Goal: Transaction & Acquisition: Purchase product/service

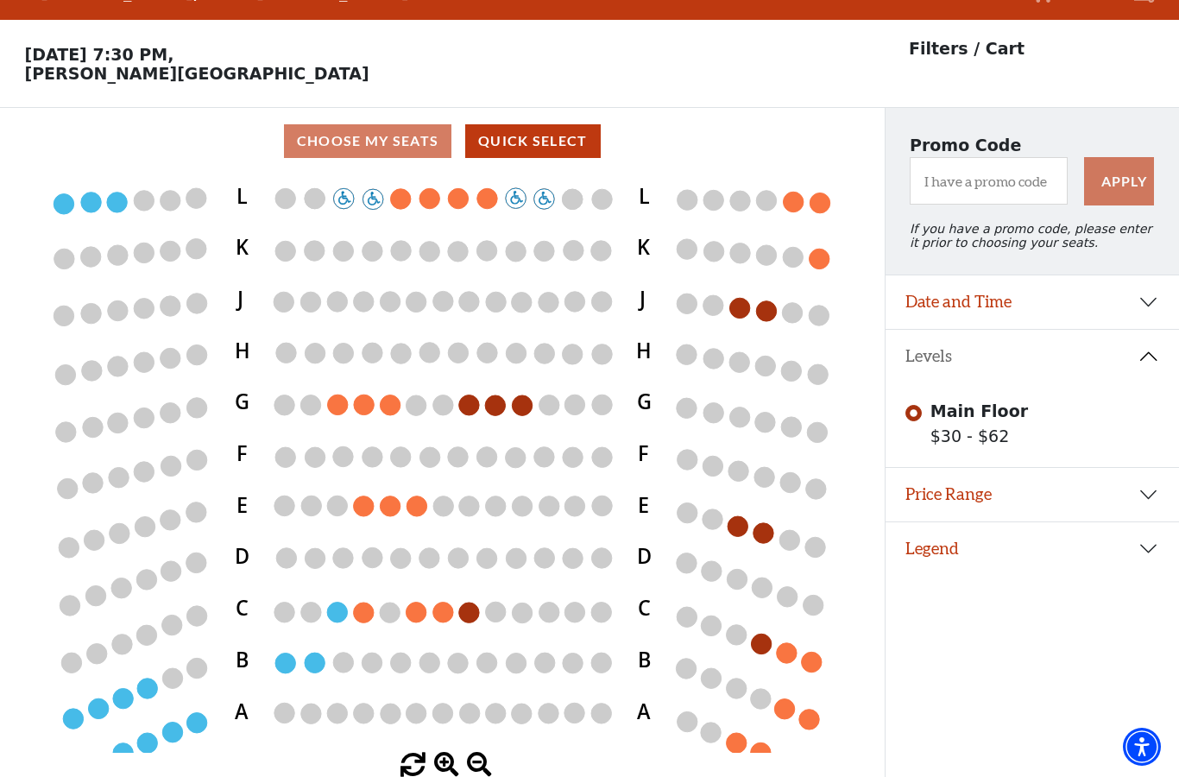
scroll to position [107, 0]
click at [1152, 468] on button "Price Range" at bounding box center [1032, 495] width 294 height 54
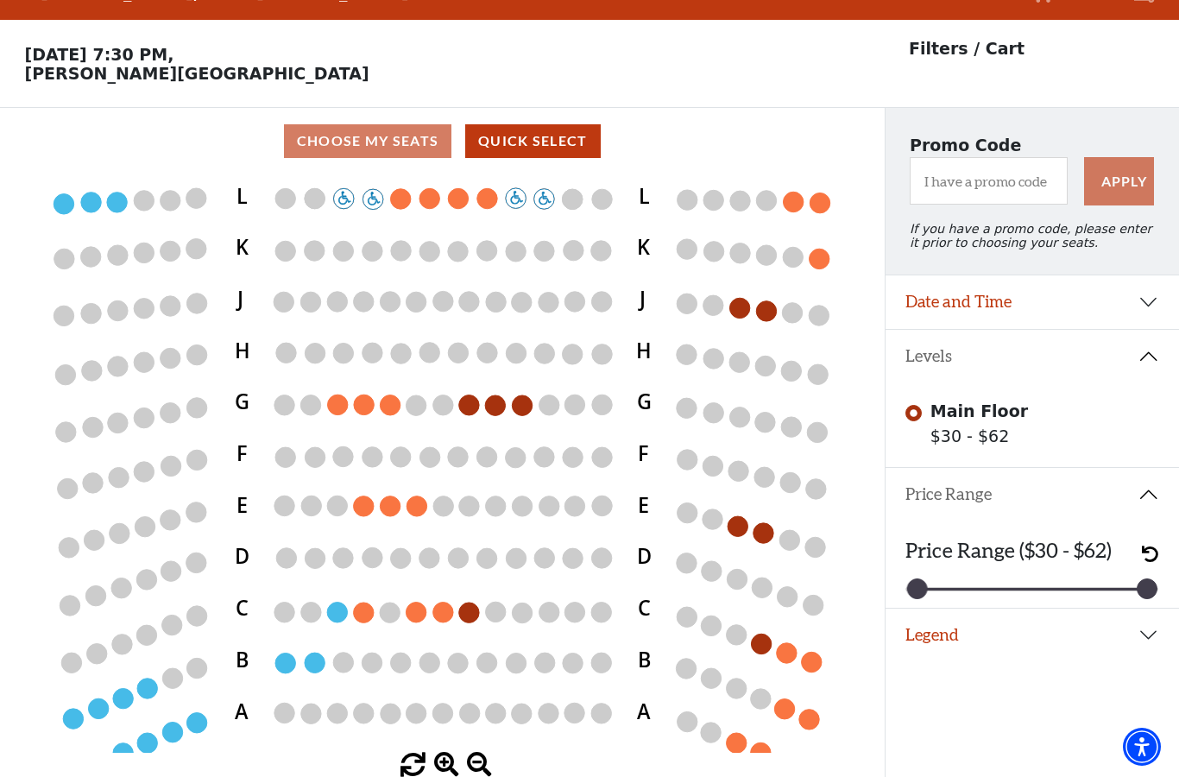
click at [1156, 608] on button "Legend" at bounding box center [1032, 635] width 294 height 54
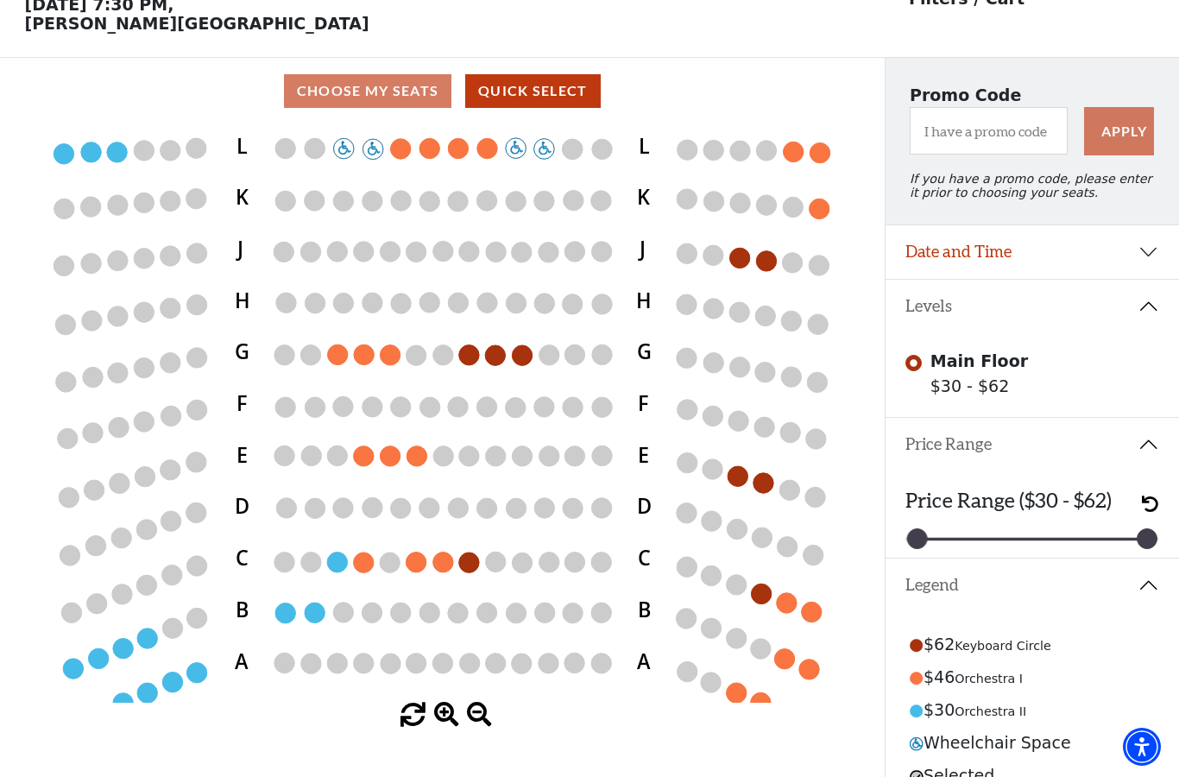
scroll to position [52, 0]
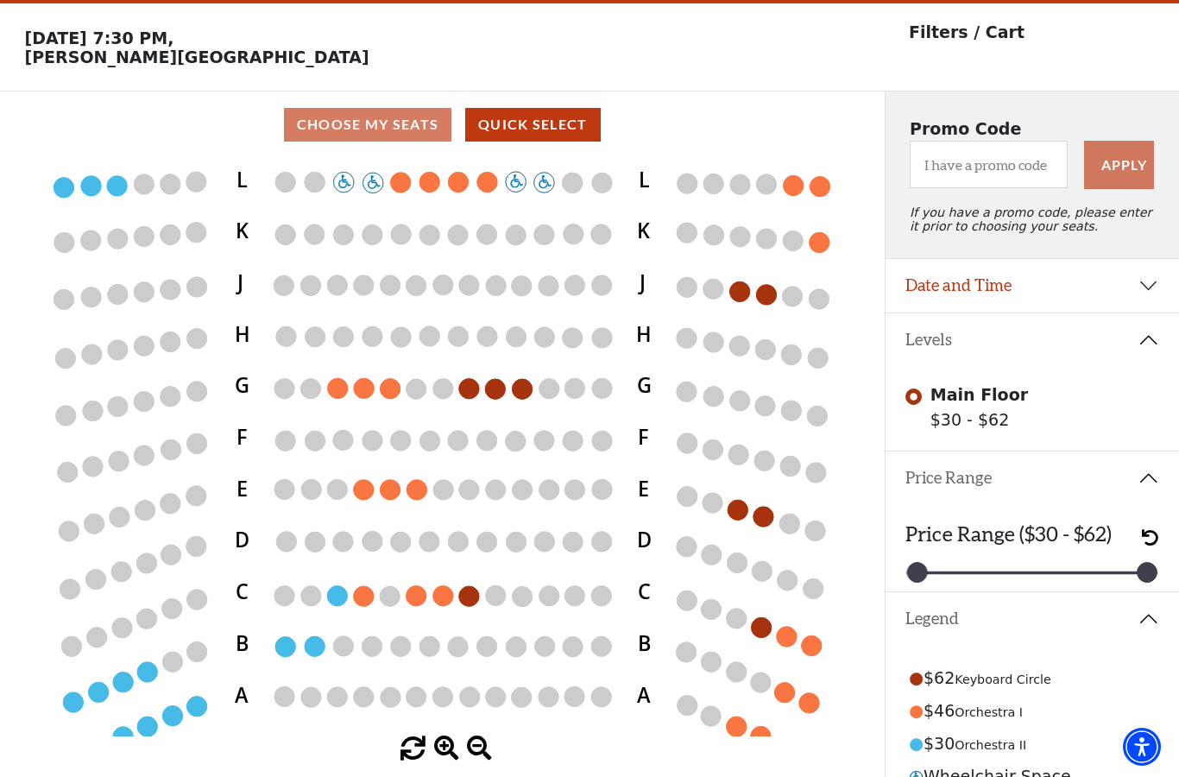
click at [477, 387] on circle at bounding box center [469, 388] width 20 height 20
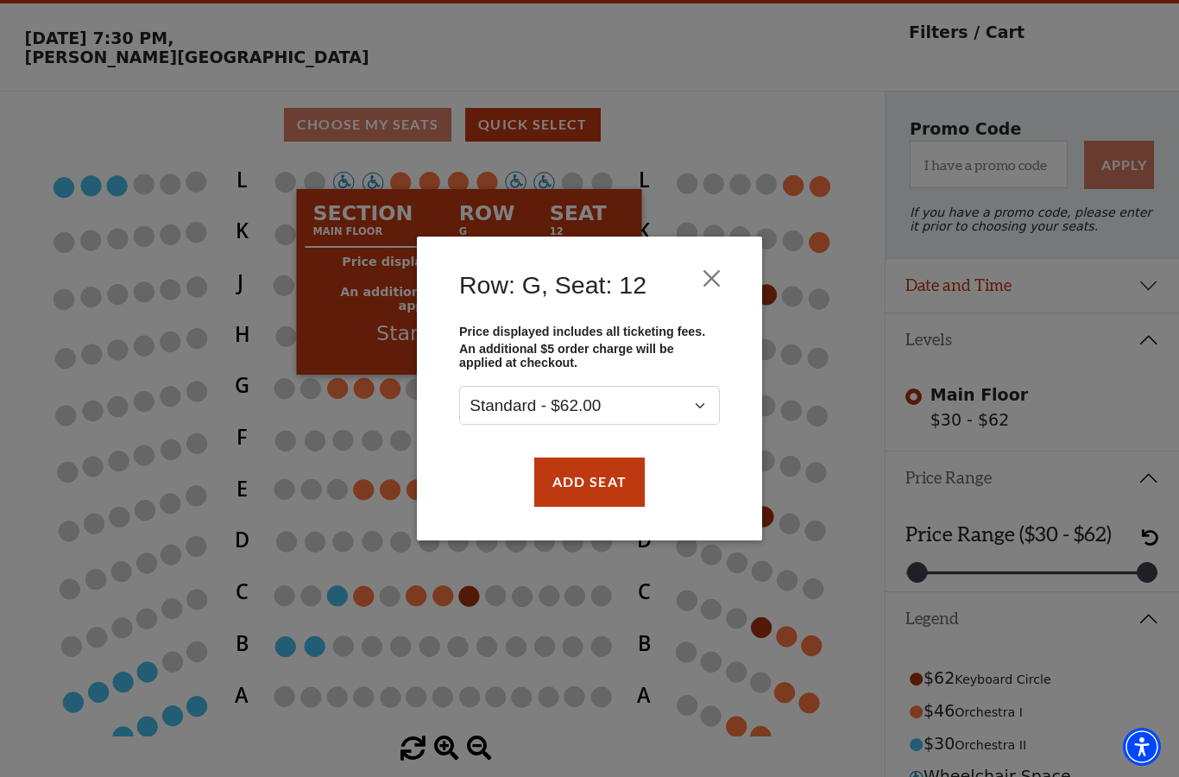
click at [603, 478] on button "Add Seat" at bounding box center [589, 481] width 110 height 48
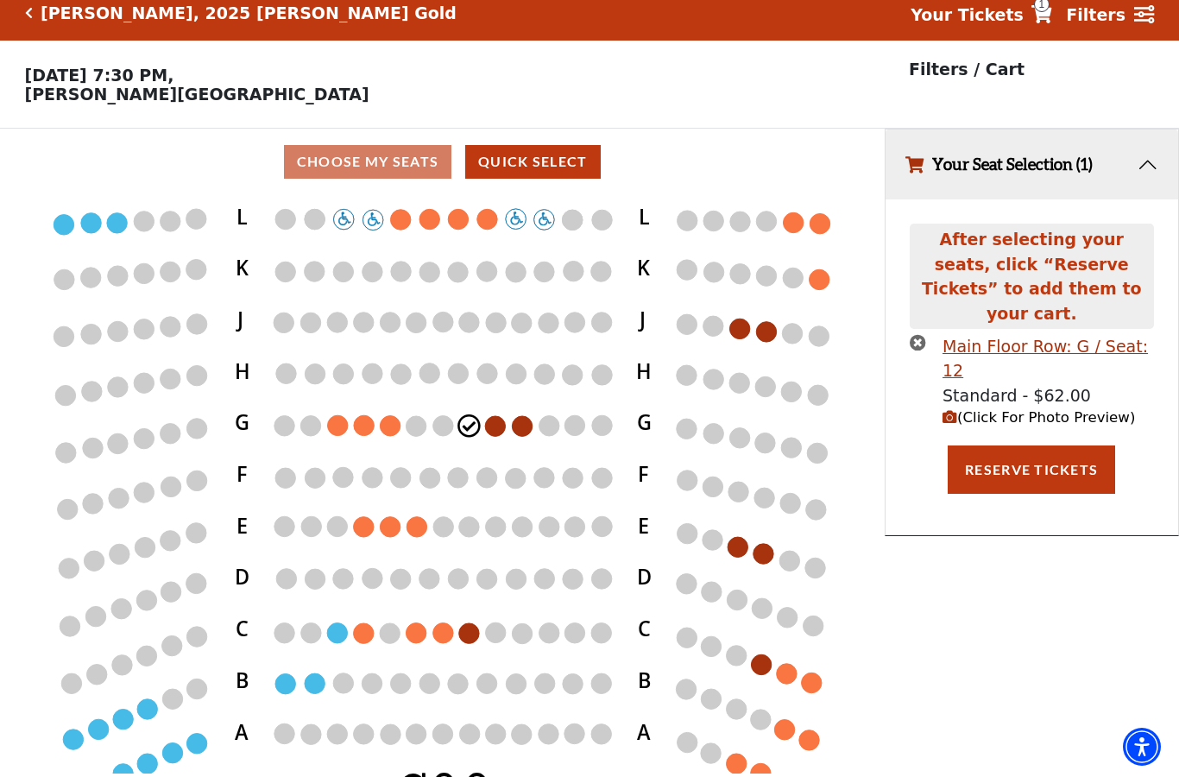
scroll to position [0, 0]
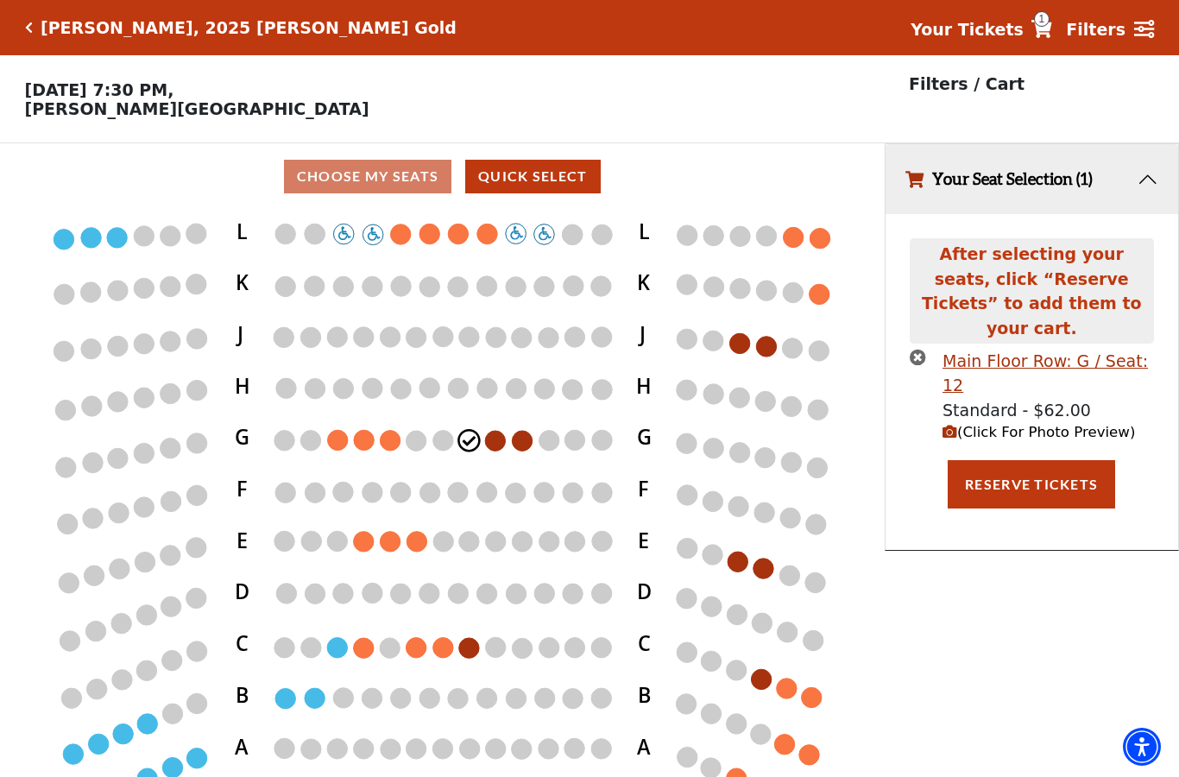
click at [500, 445] on circle at bounding box center [495, 441] width 20 height 20
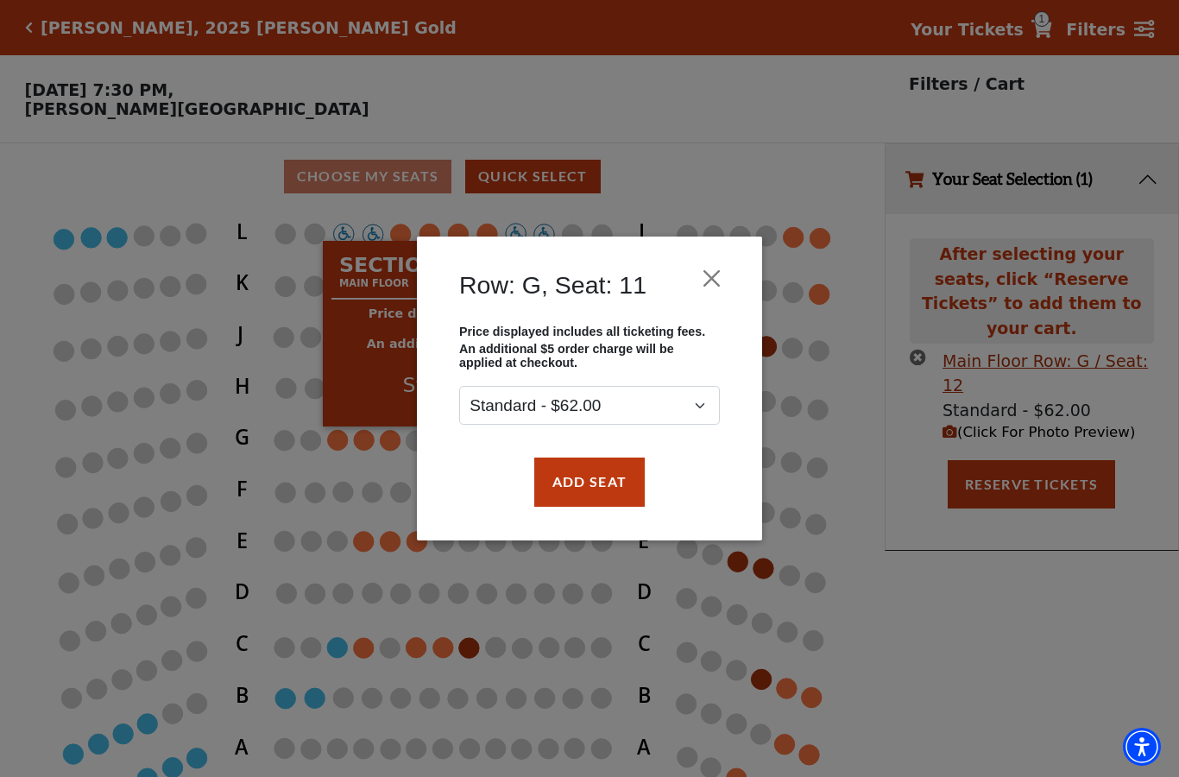
click at [603, 485] on button "Add Seat" at bounding box center [589, 481] width 110 height 48
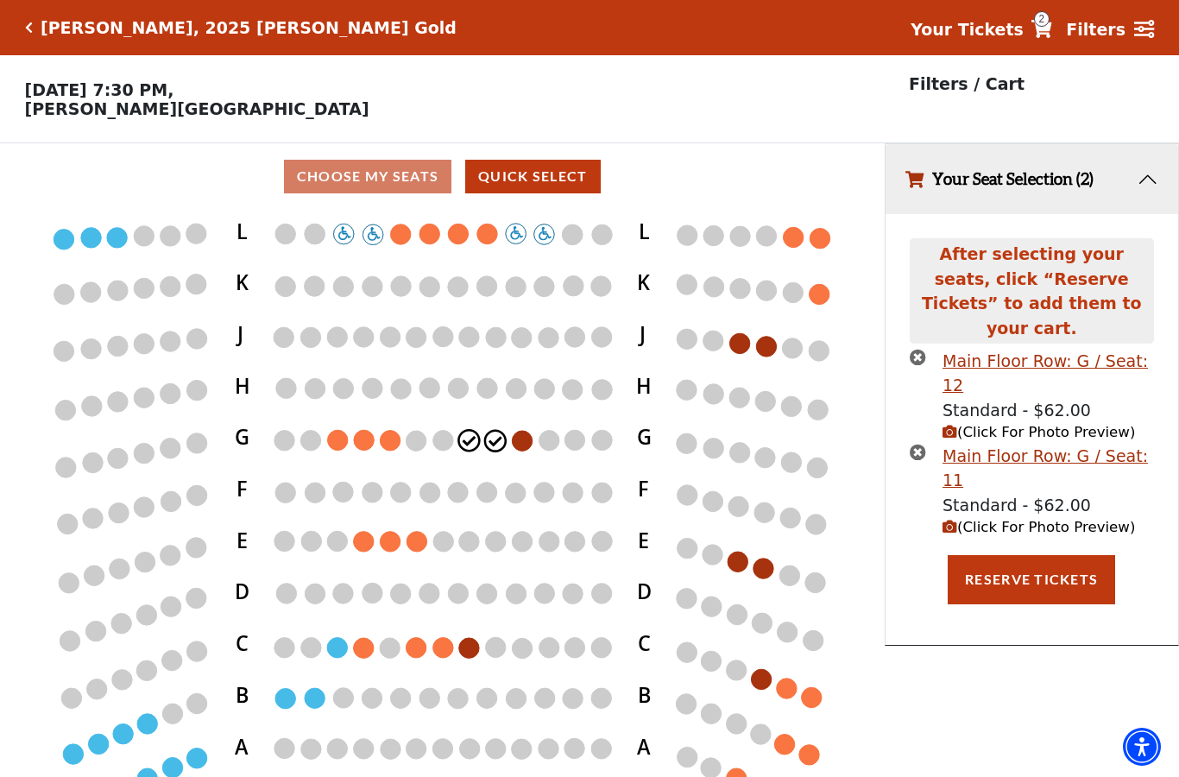
click at [535, 442] on icon "Stage L K J H G F E D C B A L K J H G F E D C B A" at bounding box center [442, 499] width 796 height 578
click at [528, 441] on circle at bounding box center [523, 441] width 20 height 20
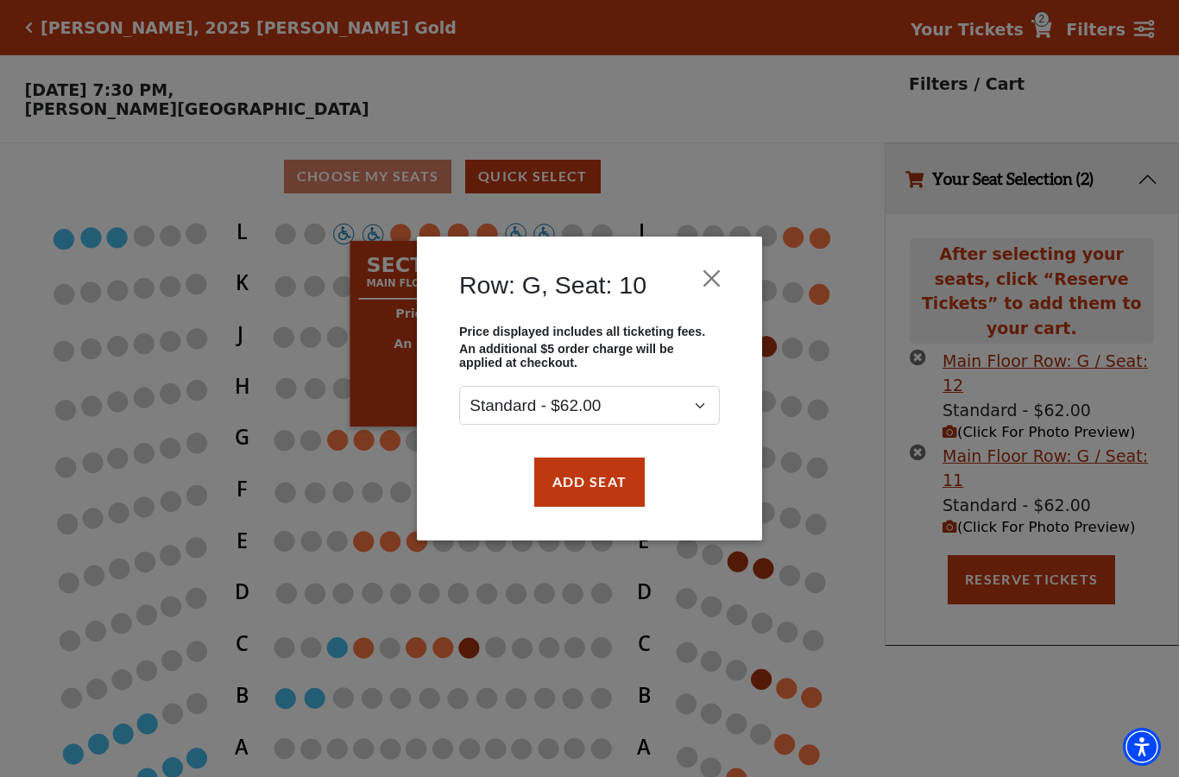
click at [614, 482] on button "Add Seat" at bounding box center [589, 481] width 110 height 48
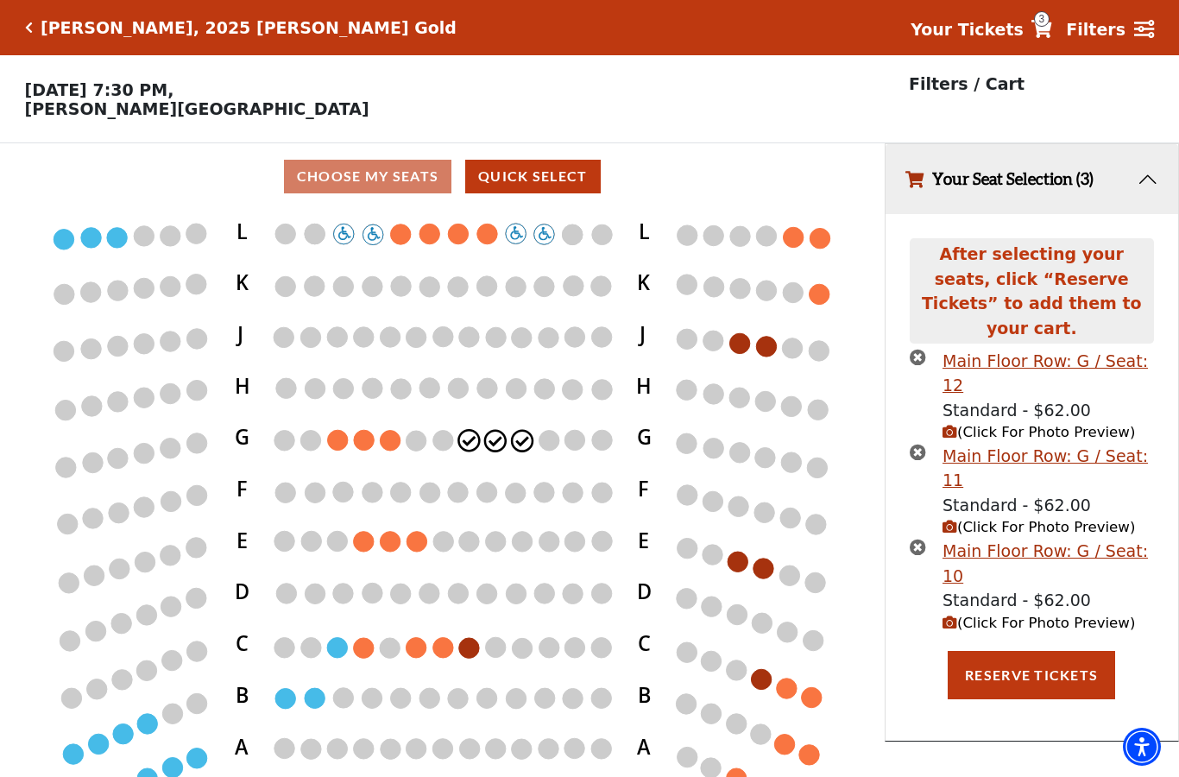
click at [1087, 424] on span "(Click For Photo Preview)" at bounding box center [1038, 432] width 192 height 16
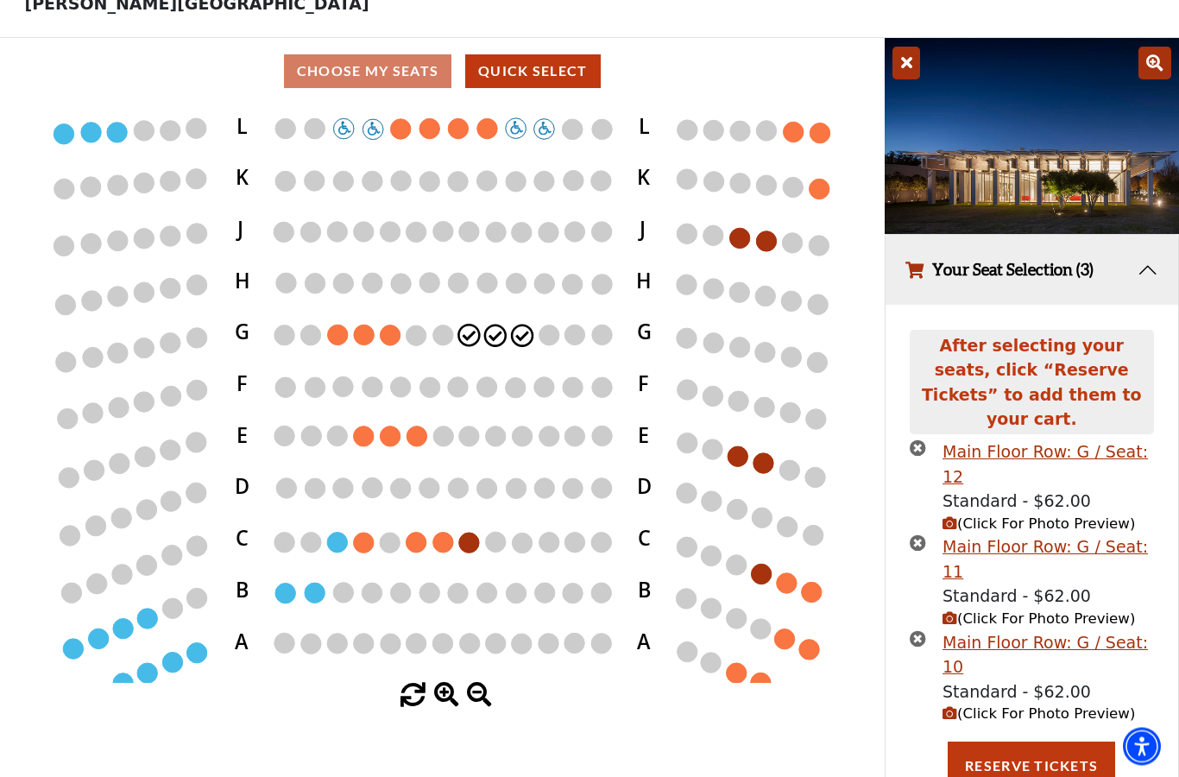
scroll to position [107, 0]
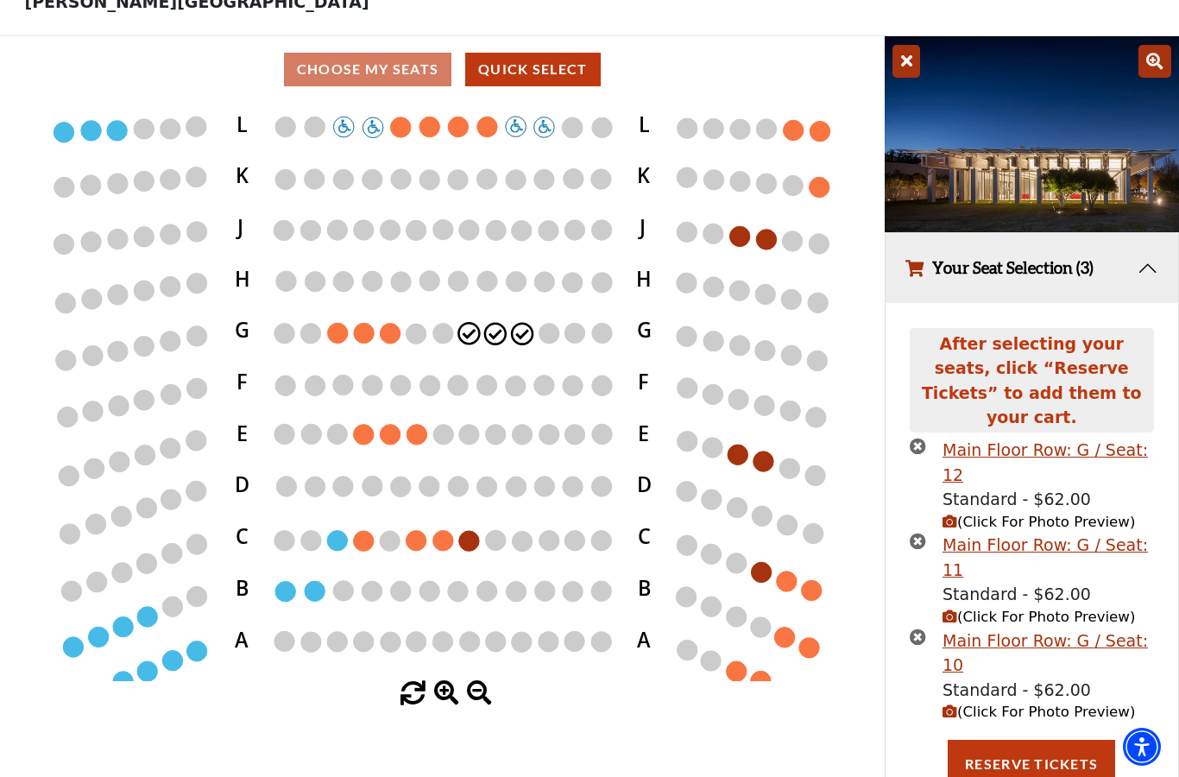
click at [1085, 740] on button "Reserve Tickets" at bounding box center [1031, 764] width 167 height 48
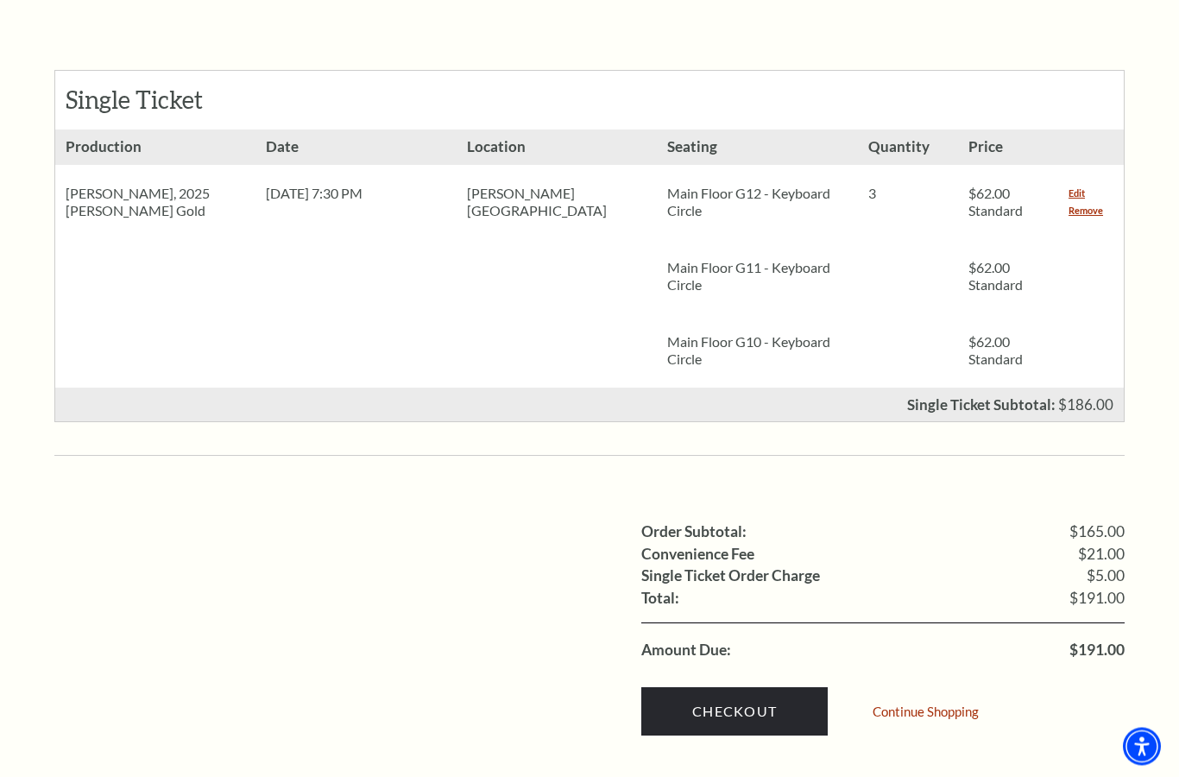
scroll to position [752, 0]
click at [777, 687] on link "Checkout" at bounding box center [734, 711] width 186 height 48
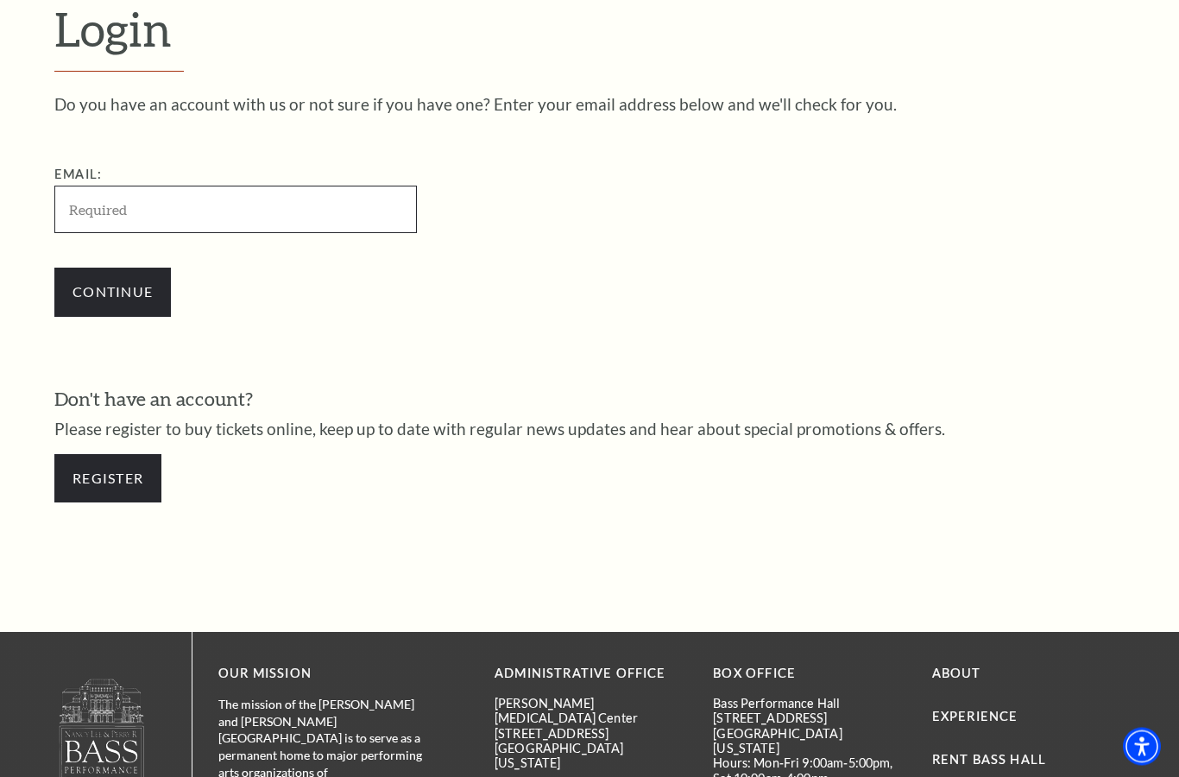
scroll to position [483, 0]
click at [177, 210] on input "Email:" at bounding box center [235, 209] width 362 height 47
type input "j"
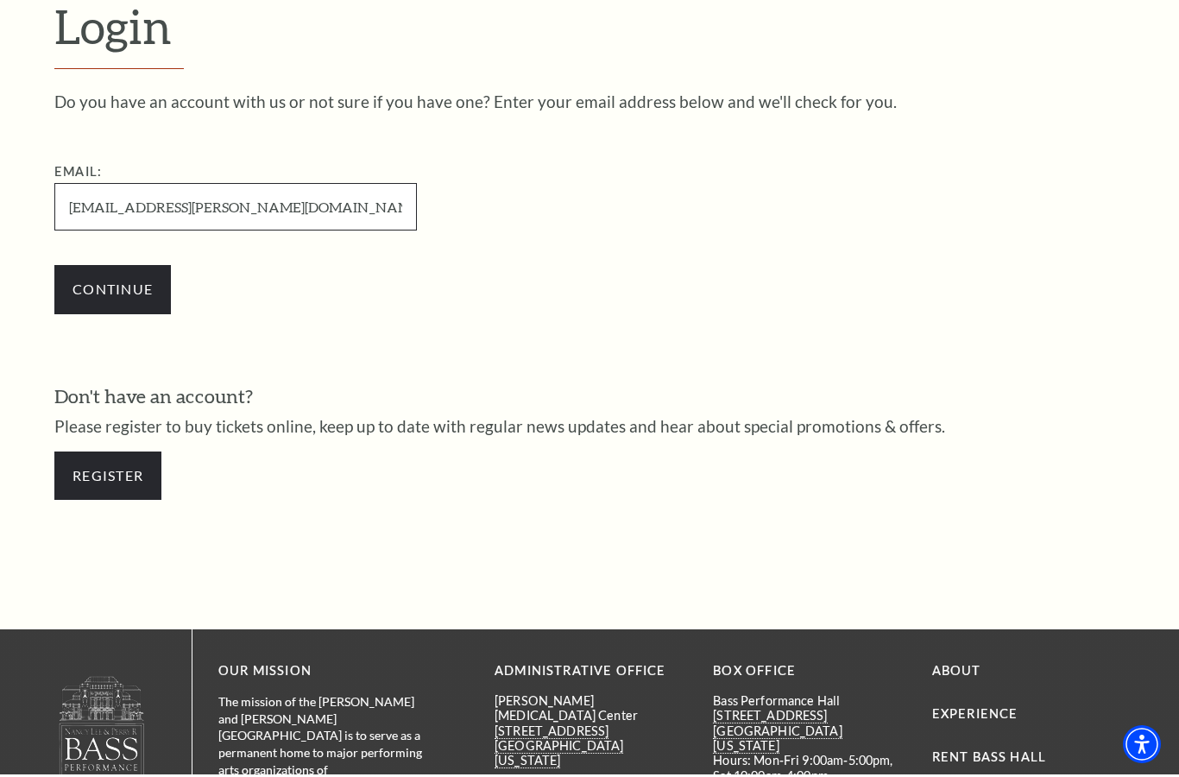
type input "lakebum.riley@gmail.com"
click at [125, 290] on input "Continue" at bounding box center [112, 292] width 116 height 48
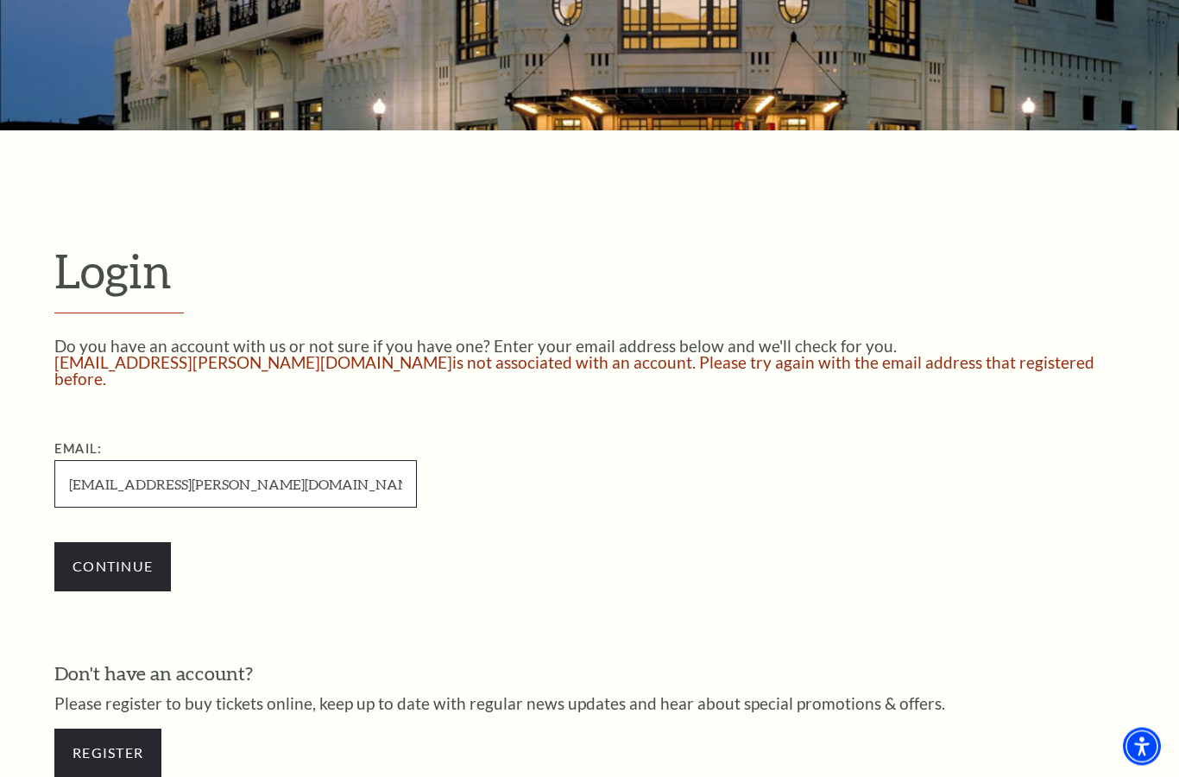
scroll to position [243, 0]
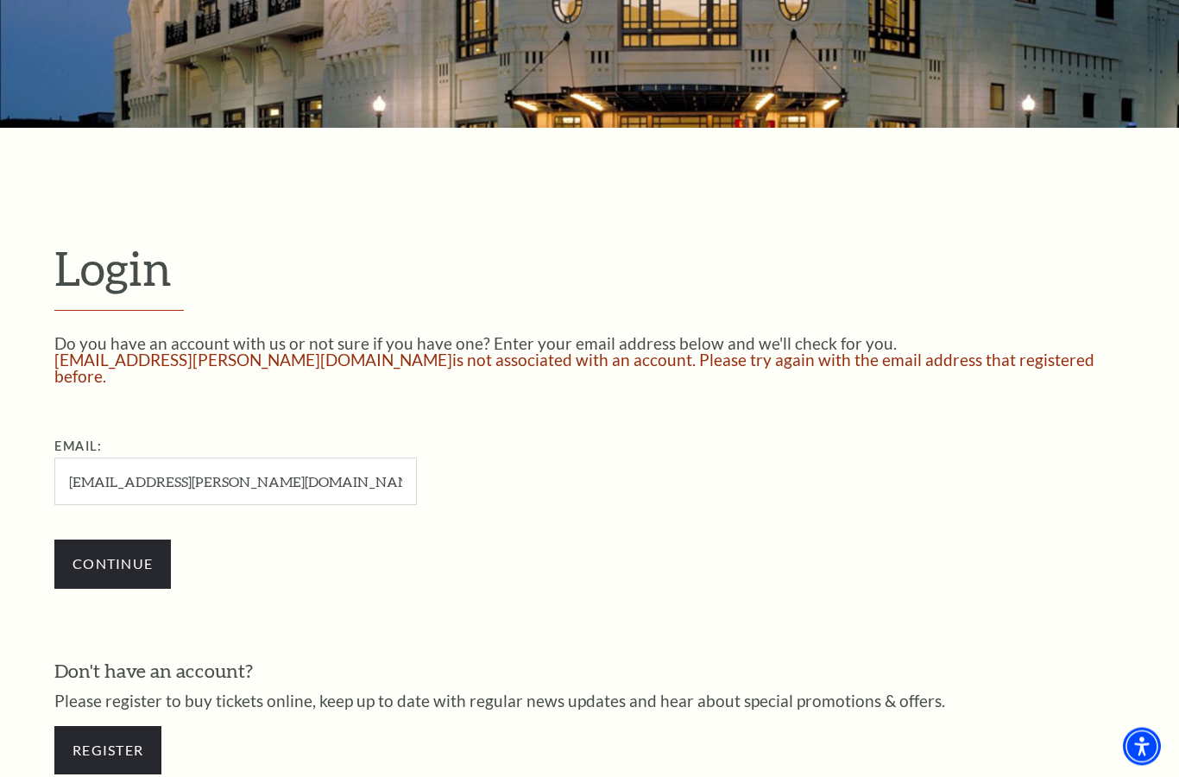
click at [110, 727] on link "Register" at bounding box center [107, 751] width 107 height 48
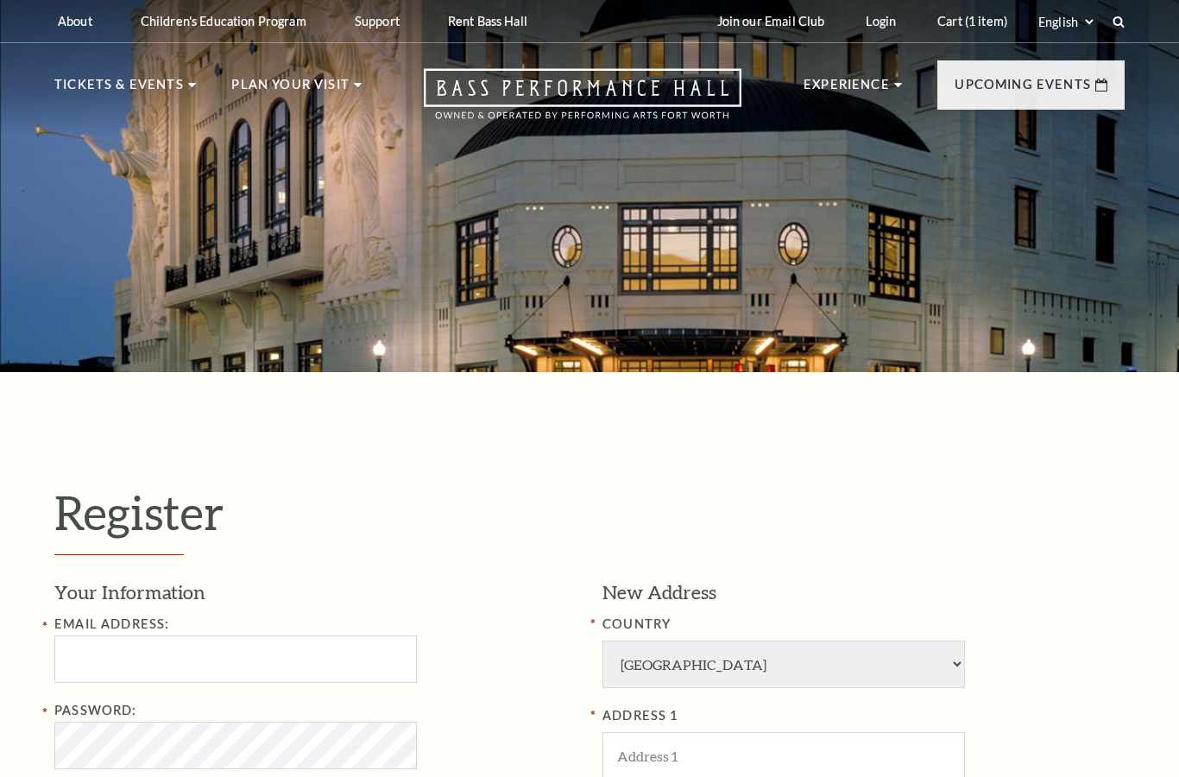
select select "1"
select select "TX"
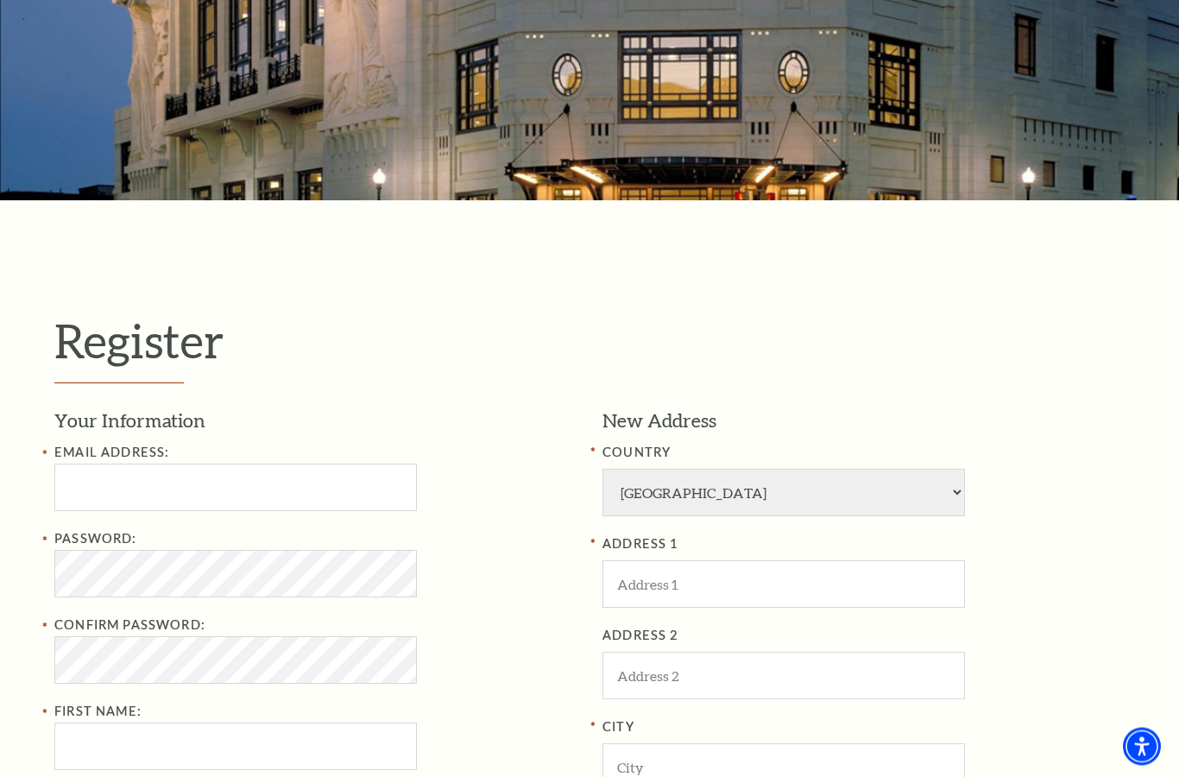
scroll to position [178, 0]
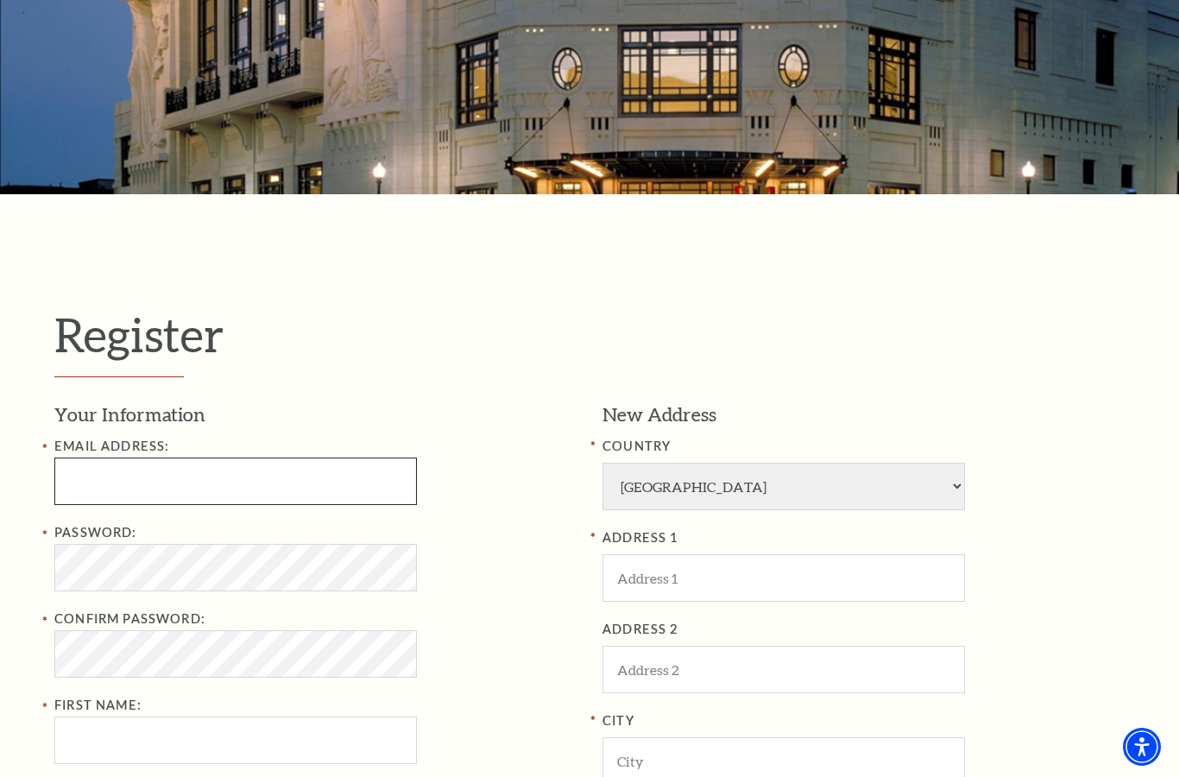
click at [233, 480] on input "Email Address:" at bounding box center [235, 480] width 362 height 47
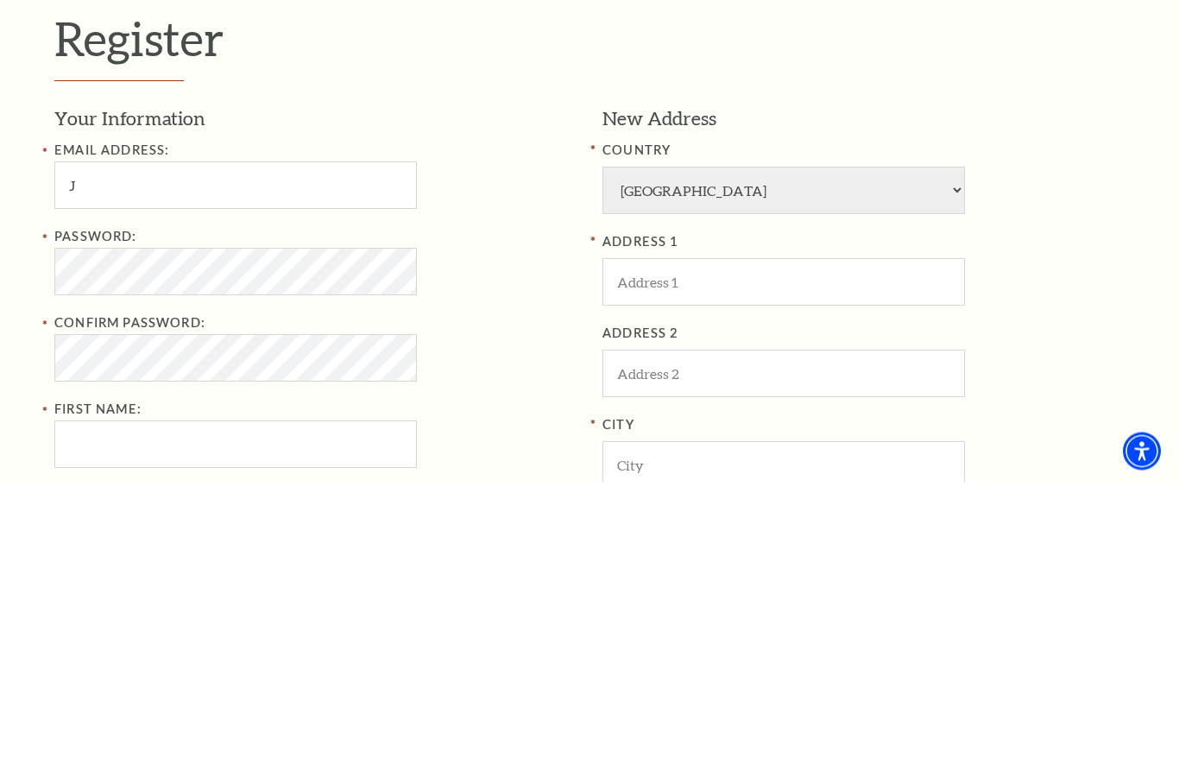
type input "jhopkins@hopkinslawfirmpllc.com"
type input "JaNeen"
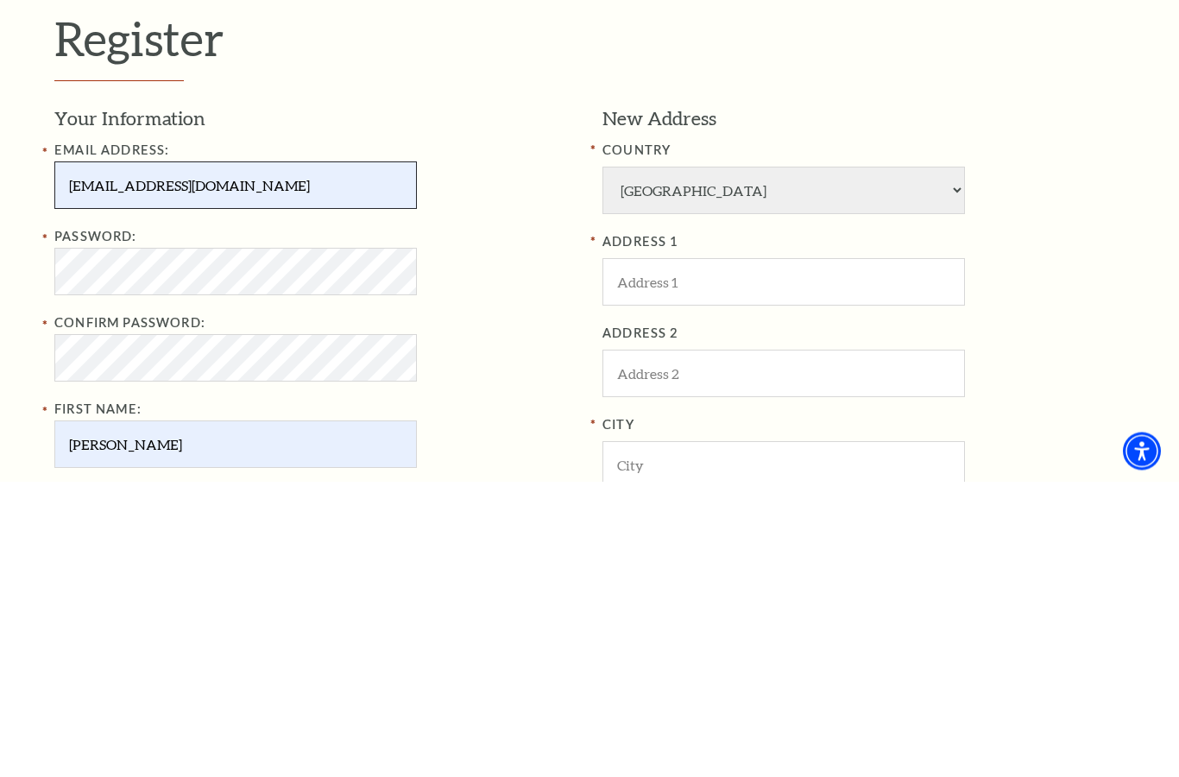
scroll to position [474, 0]
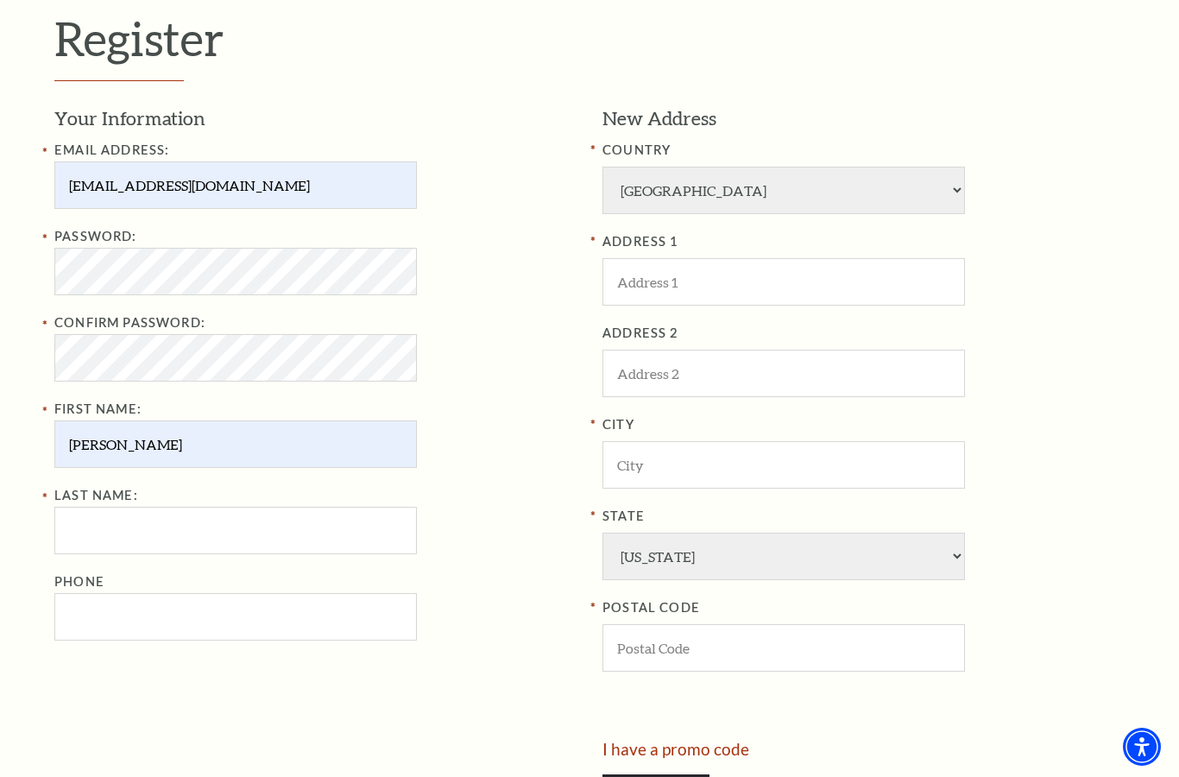
type input "Riley"
type input "972-489-2354"
type input "[STREET_ADDRESS]"
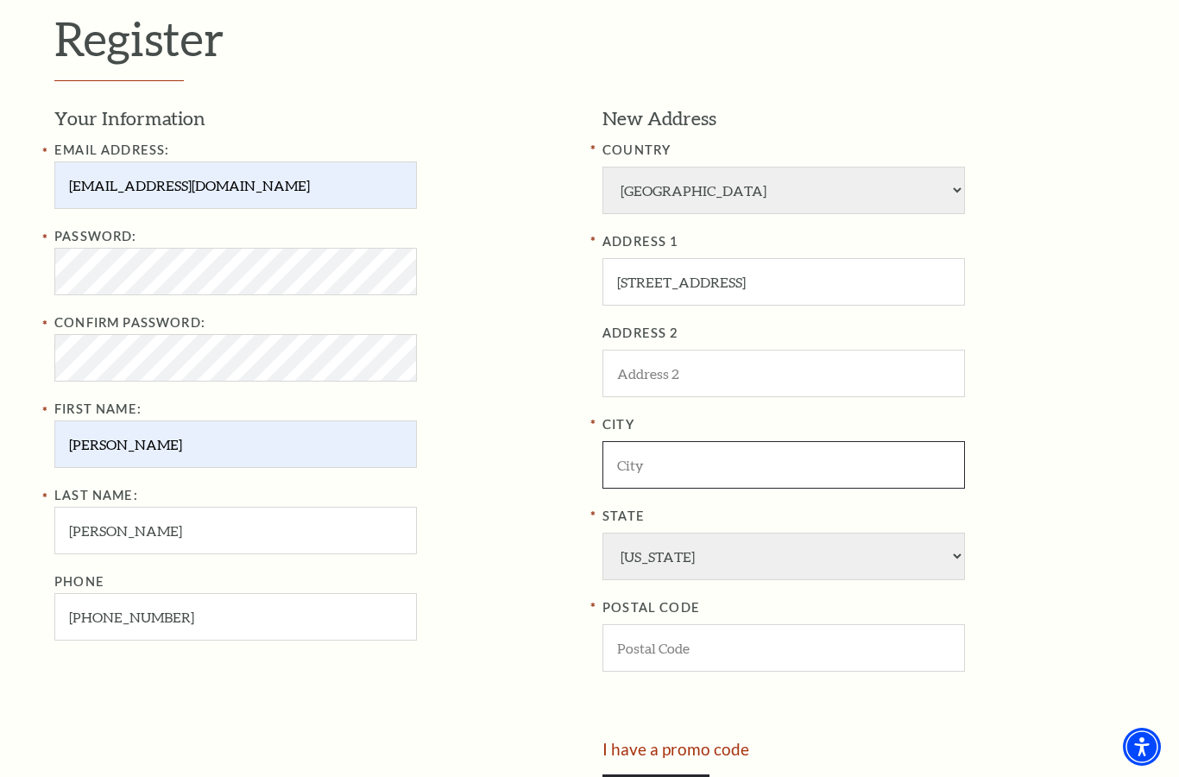
type input "[GEOGRAPHIC_DATA]"
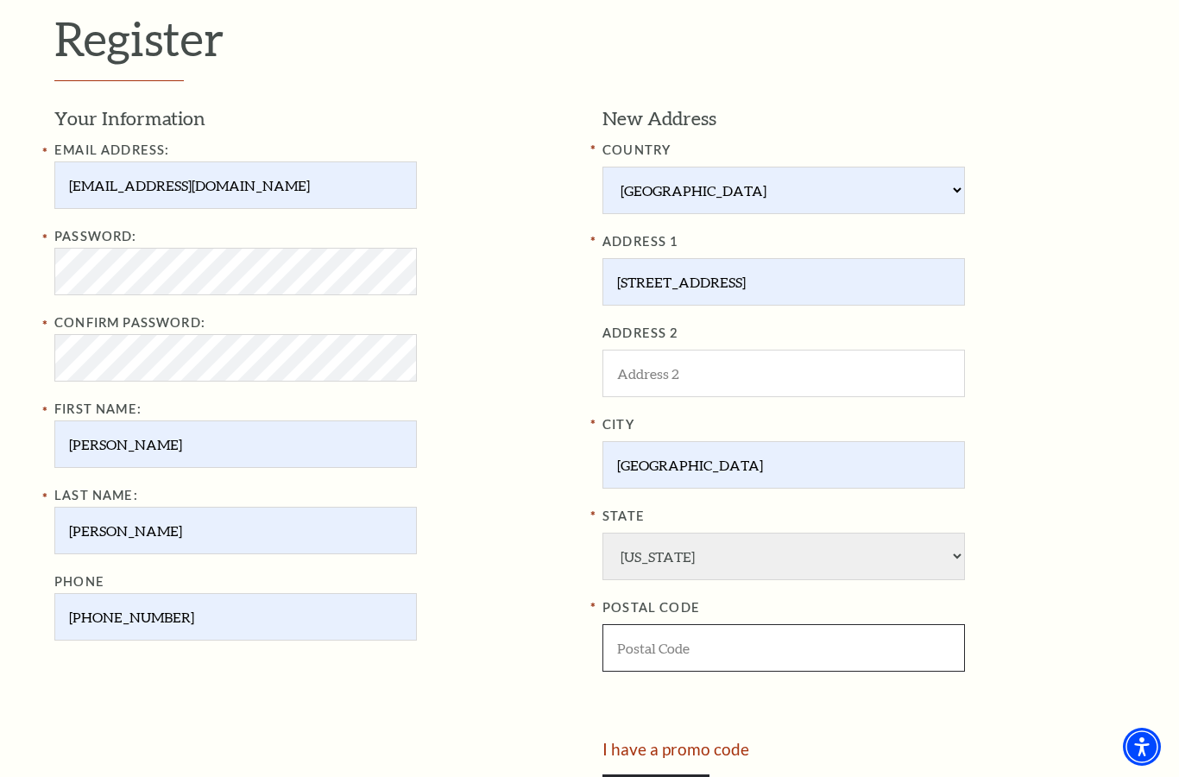
type input "76135"
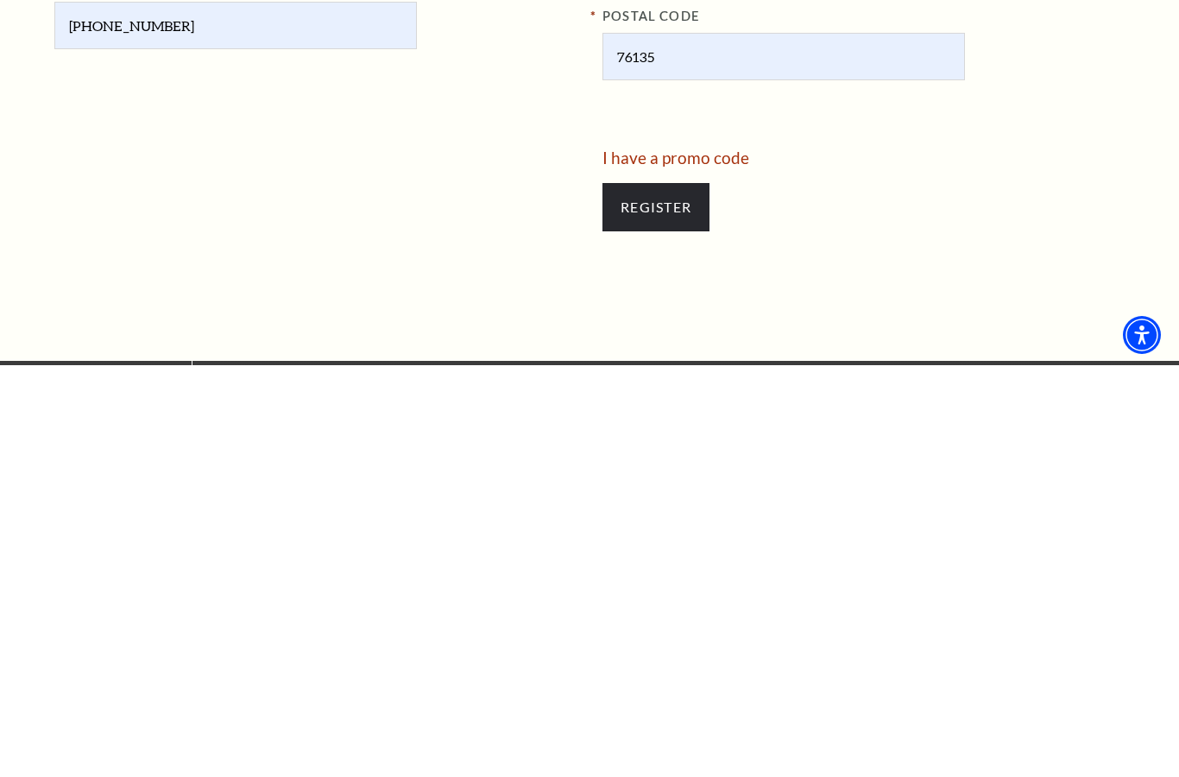
scroll to position [691, 0]
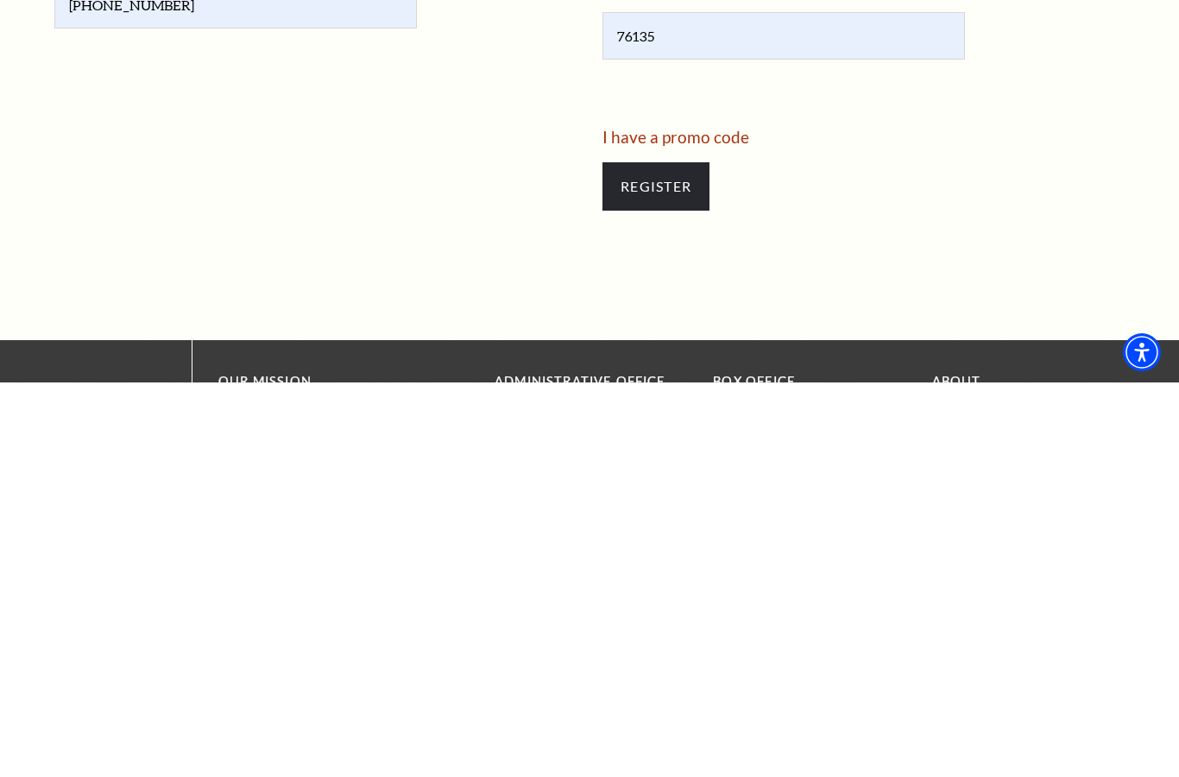
click at [671, 557] on input "Register" at bounding box center [655, 581] width 107 height 48
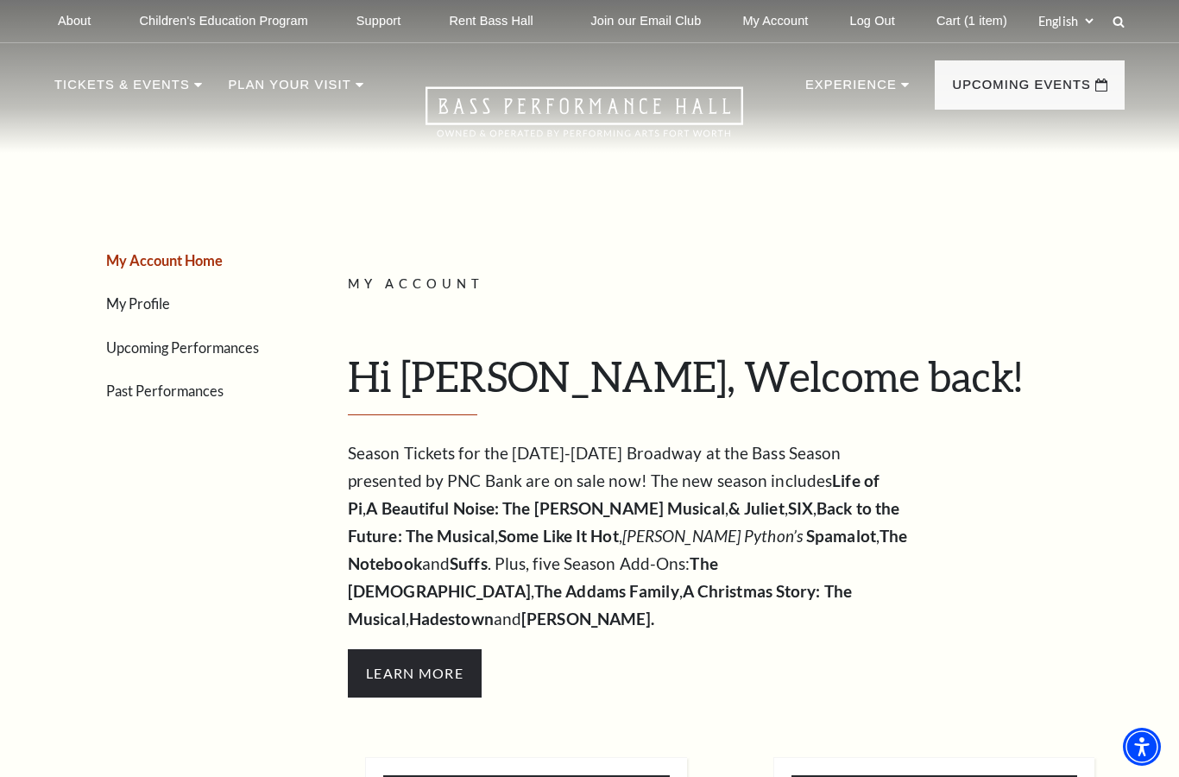
click at [1004, 22] on link "Cart (1 item)" at bounding box center [972, 21] width 98 height 42
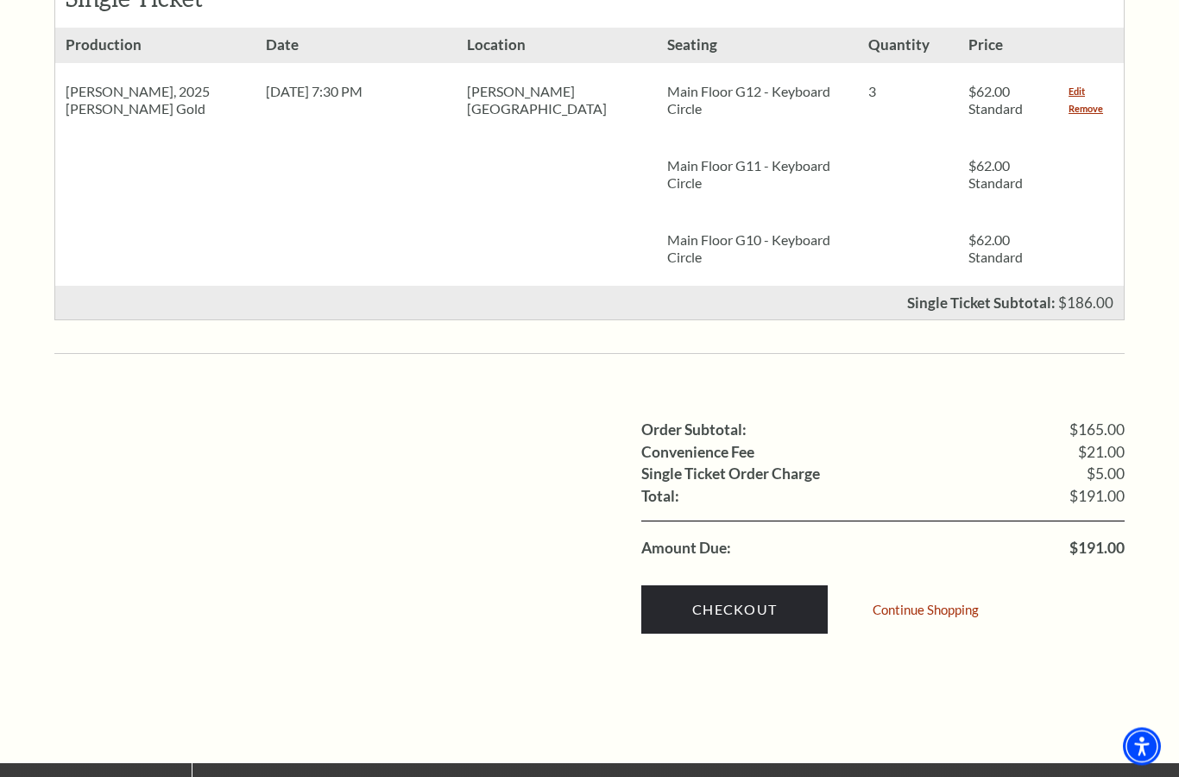
scroll to position [853, 0]
click at [734, 585] on link "Checkout" at bounding box center [734, 609] width 186 height 48
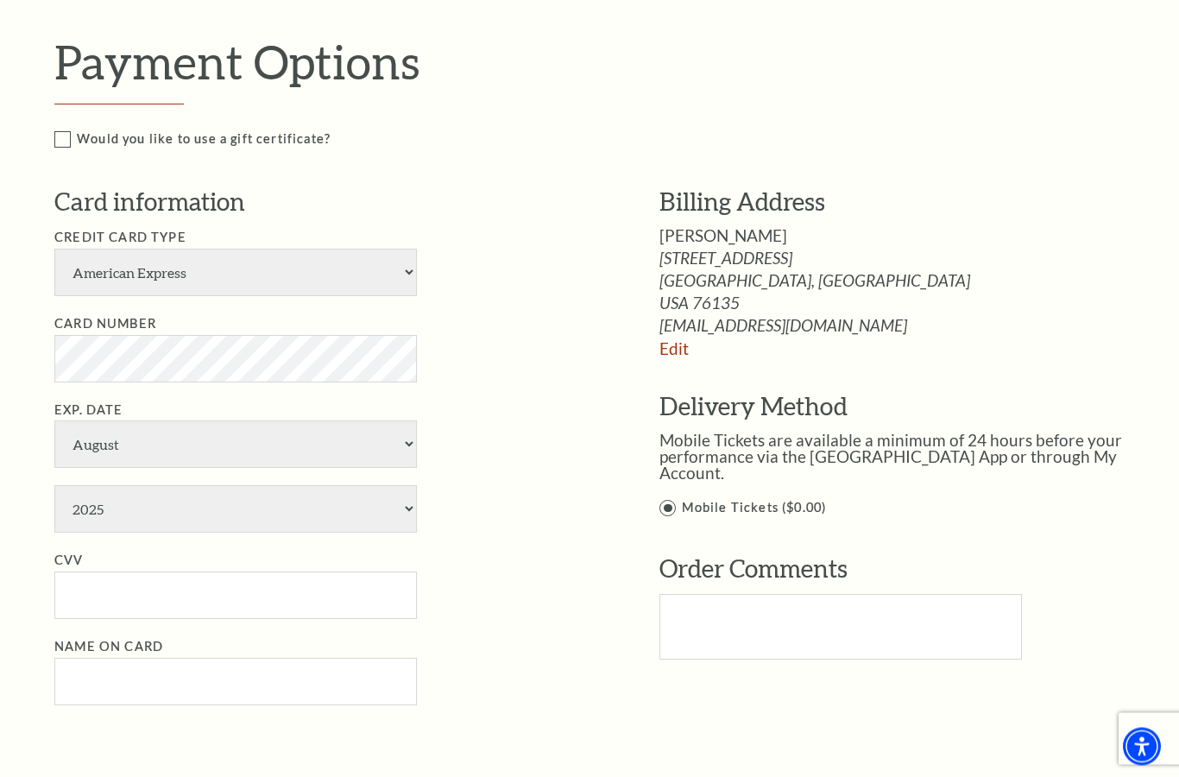
scroll to position [853, 0]
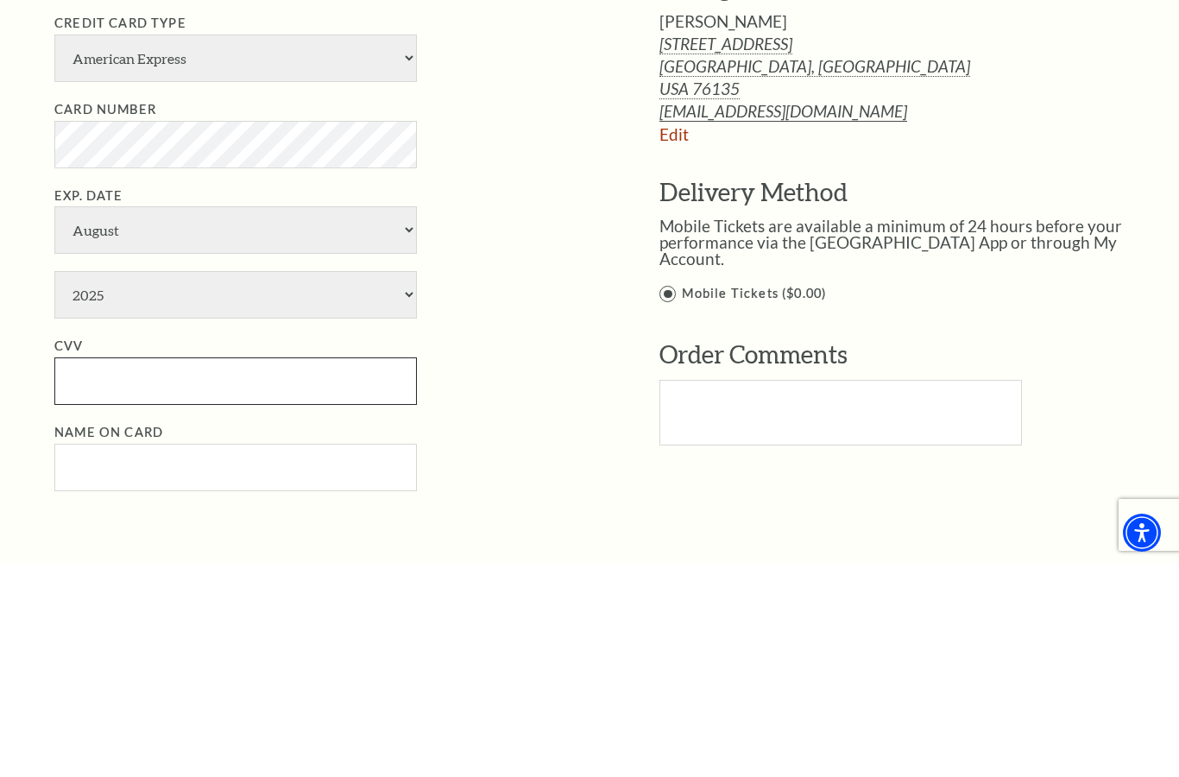
click at [246, 571] on input "CVV" at bounding box center [235, 594] width 362 height 47
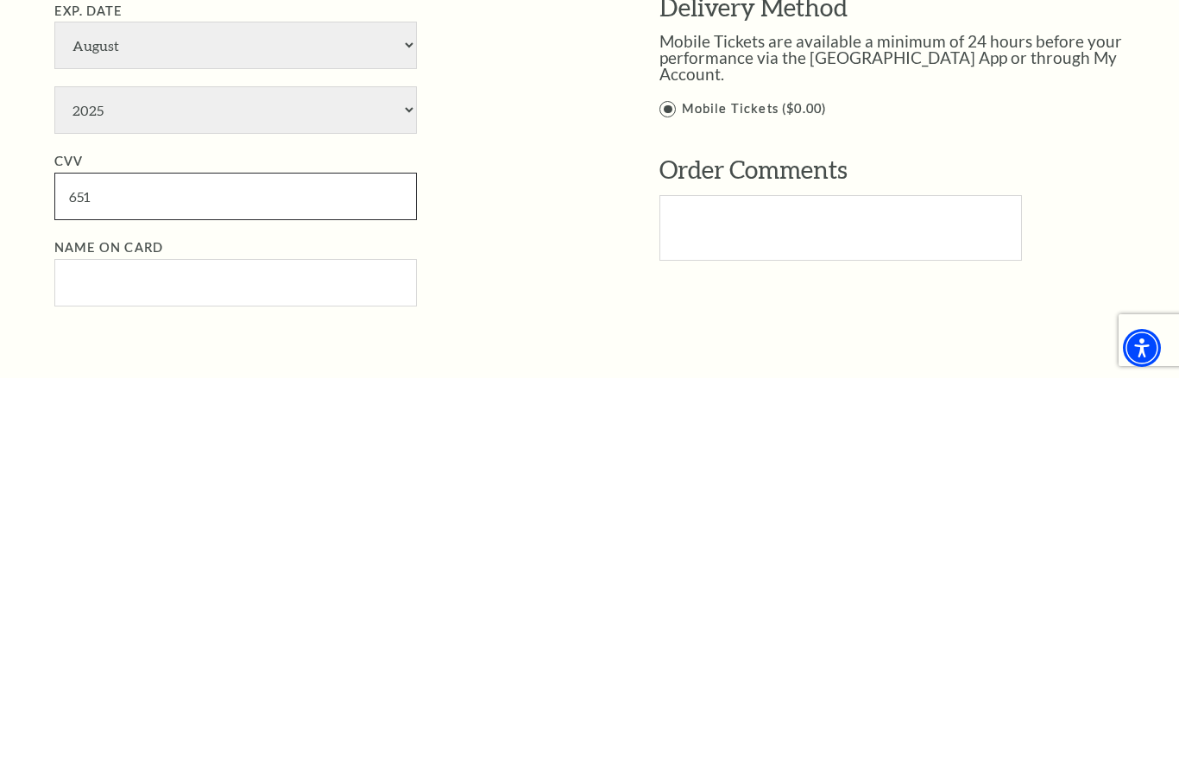
type input "651"
click at [336, 658] on input "Name on Card" at bounding box center [235, 681] width 362 height 47
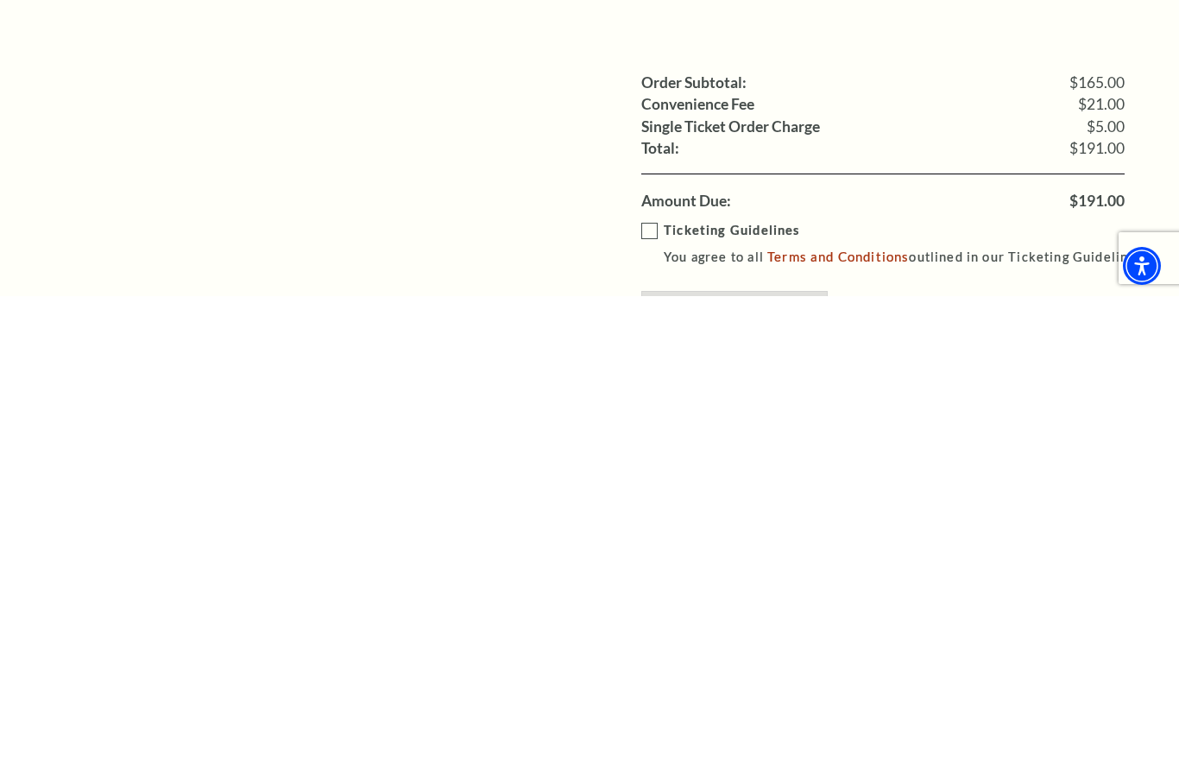
scroll to position [1127, 0]
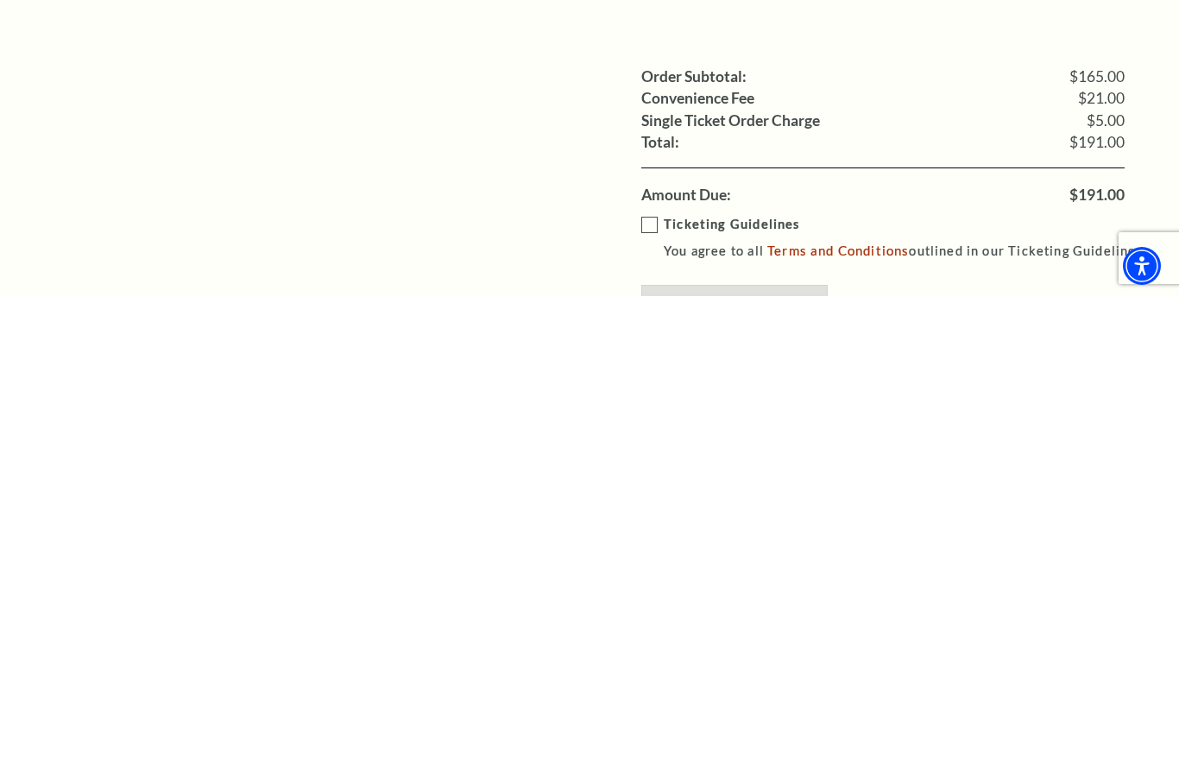
type input "Janeen Riley"
click at [657, 695] on label "Ticketing Guidelines You agree to all Terms and Conditions outlined in our Tick…" at bounding box center [901, 718] width 520 height 47
click at [0, 0] on input "Ticketing Guidelines You agree to all Terms and Conditions outlined in our Tick…" at bounding box center [0, 0] width 0 height 0
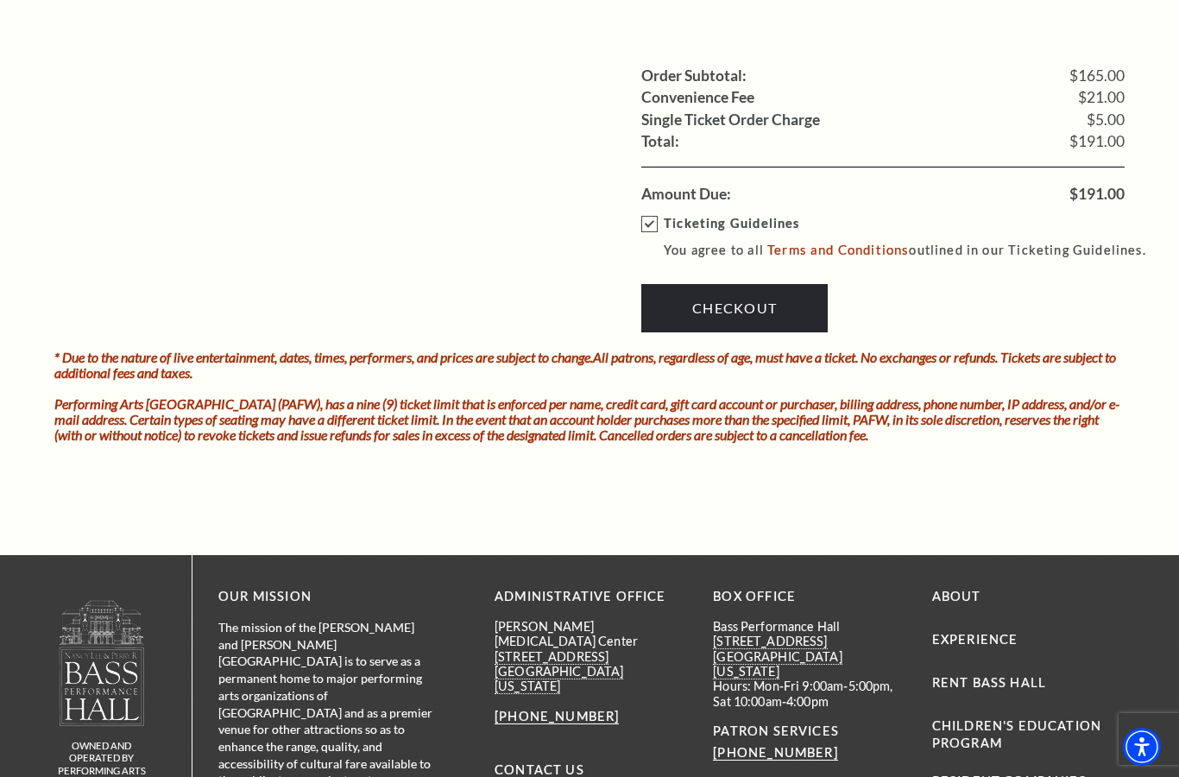
click at [737, 284] on link "Checkout" at bounding box center [734, 308] width 186 height 48
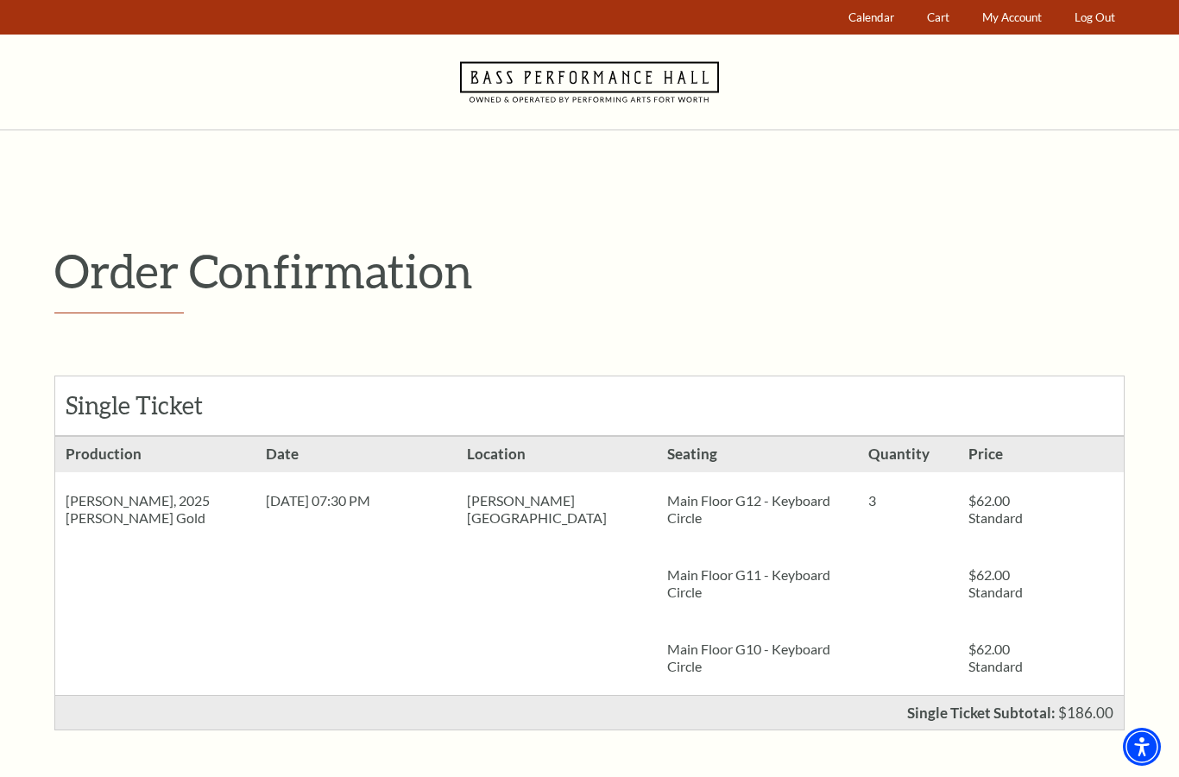
click at [872, 23] on span "Calendar" at bounding box center [871, 17] width 46 height 14
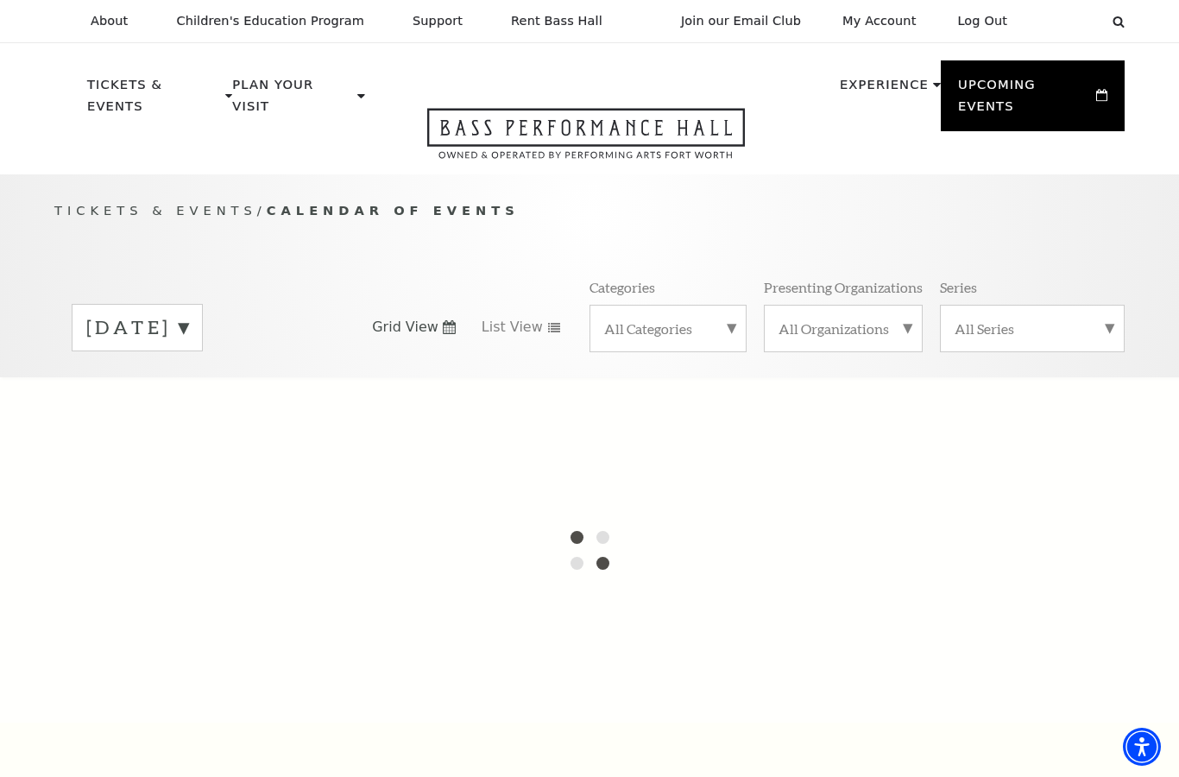
click at [730, 319] on label "All Categories" at bounding box center [668, 328] width 128 height 18
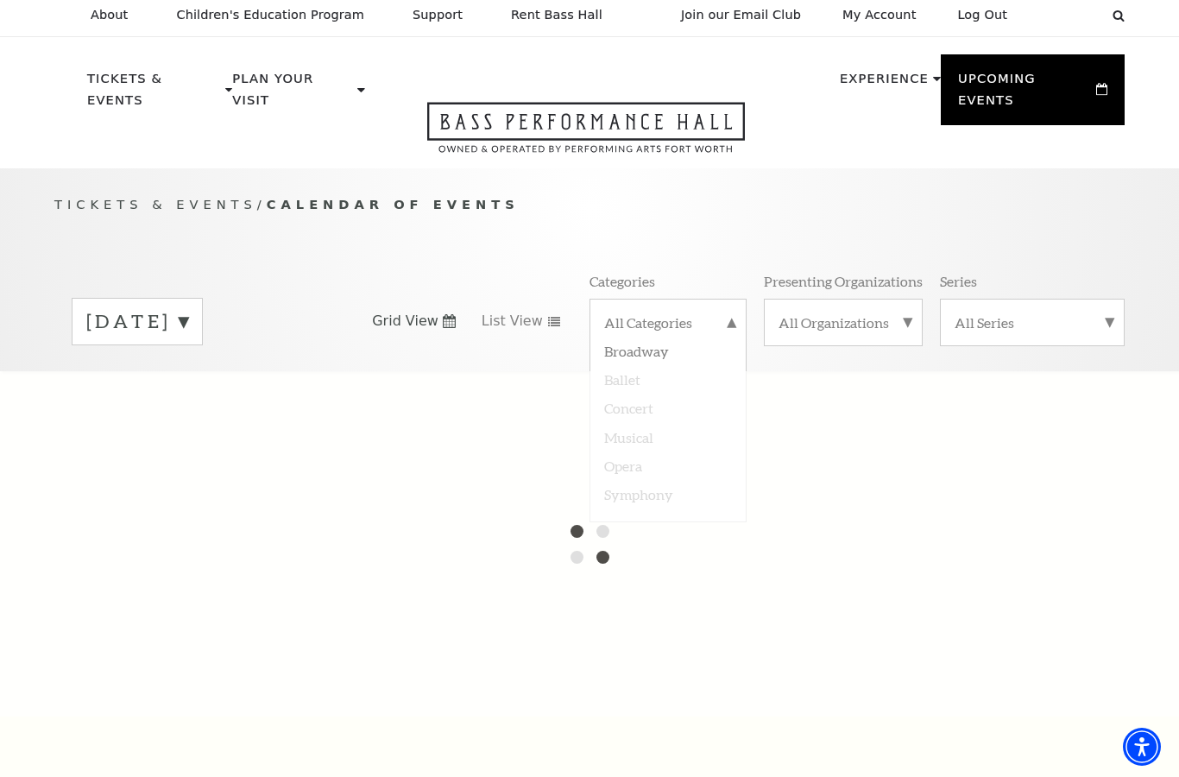
click at [652, 387] on div at bounding box center [589, 543] width 1179 height 345
click at [730, 313] on label "All Categories" at bounding box center [668, 324] width 128 height 22
click at [731, 313] on label "All Categories" at bounding box center [668, 313] width 128 height 0
click at [651, 387] on div at bounding box center [589, 543] width 1179 height 345
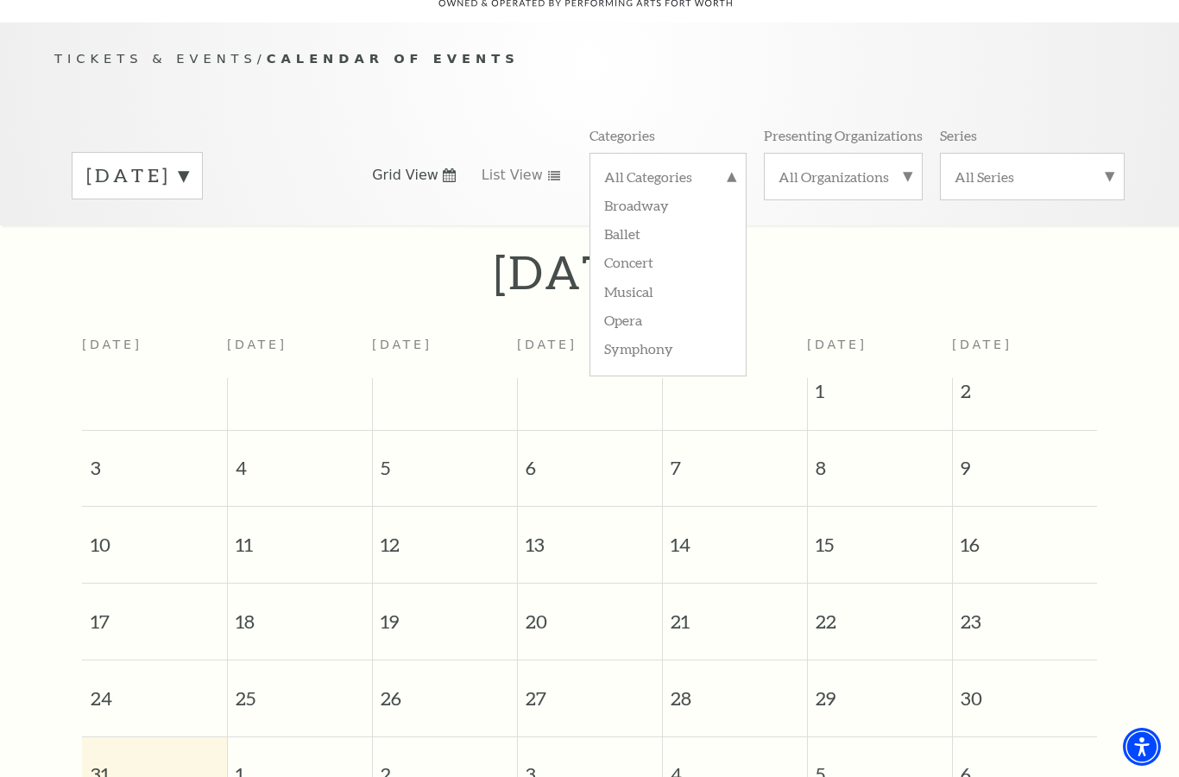
scroll to position [221, 0]
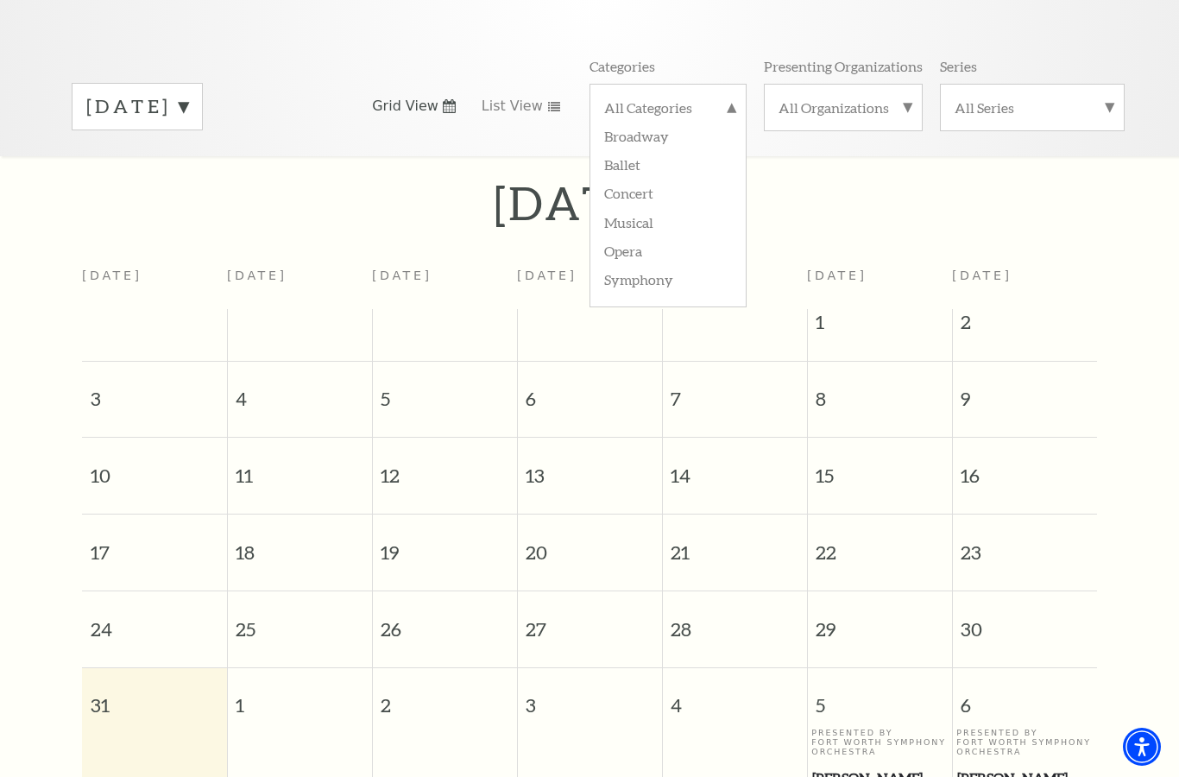
click at [650, 178] on label "Concert" at bounding box center [668, 192] width 128 height 28
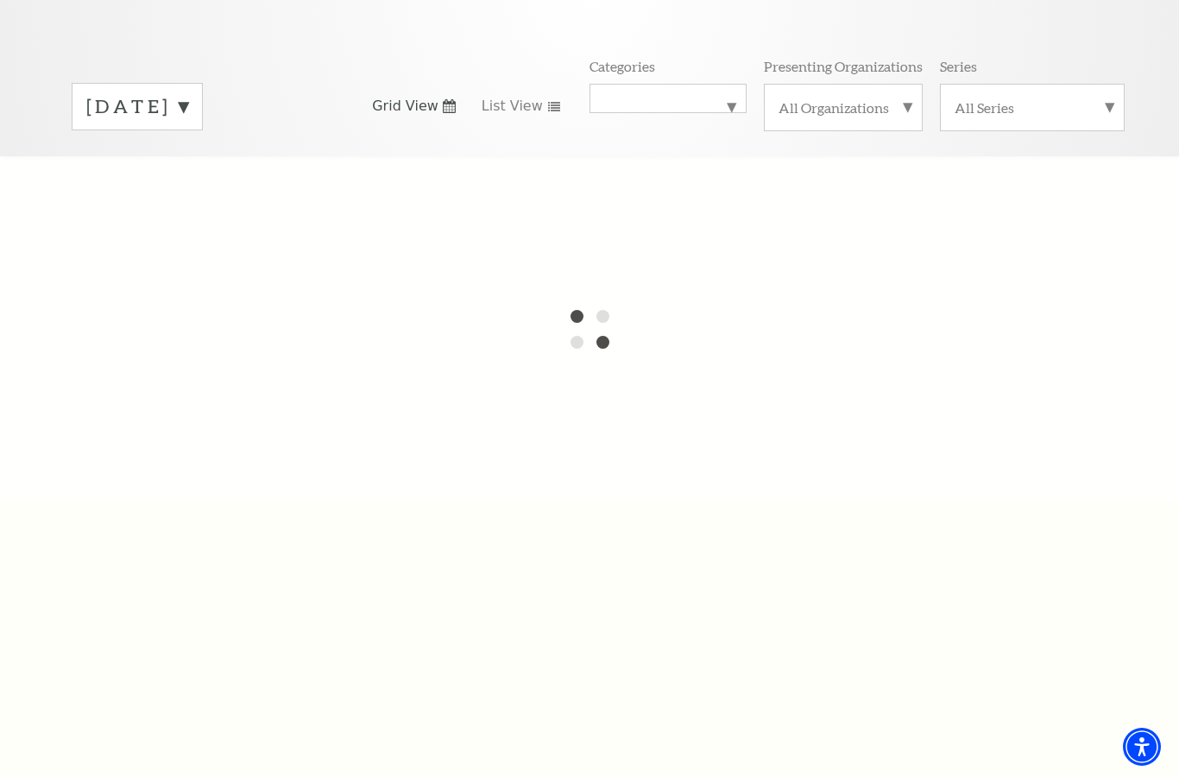
click at [188, 93] on label "[DATE]" at bounding box center [137, 106] width 102 height 27
click at [188, 124] on label "[DATE]" at bounding box center [137, 142] width 102 height 37
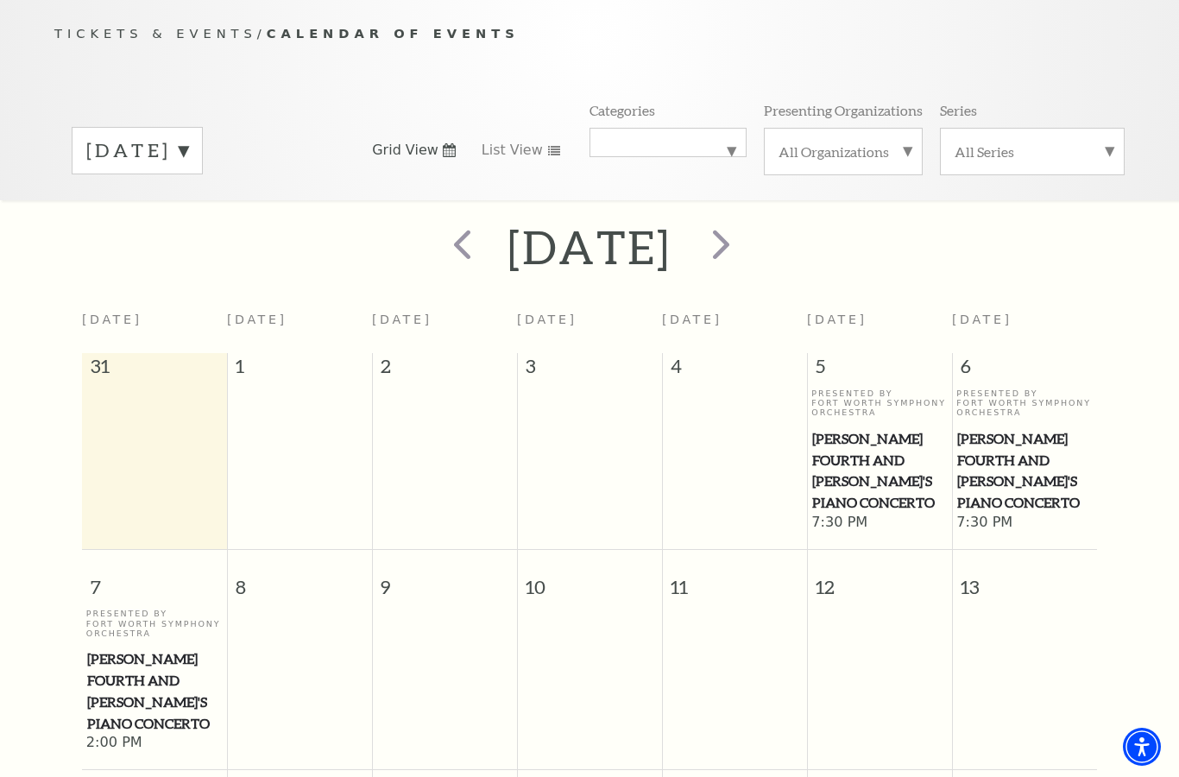
scroll to position [174, 0]
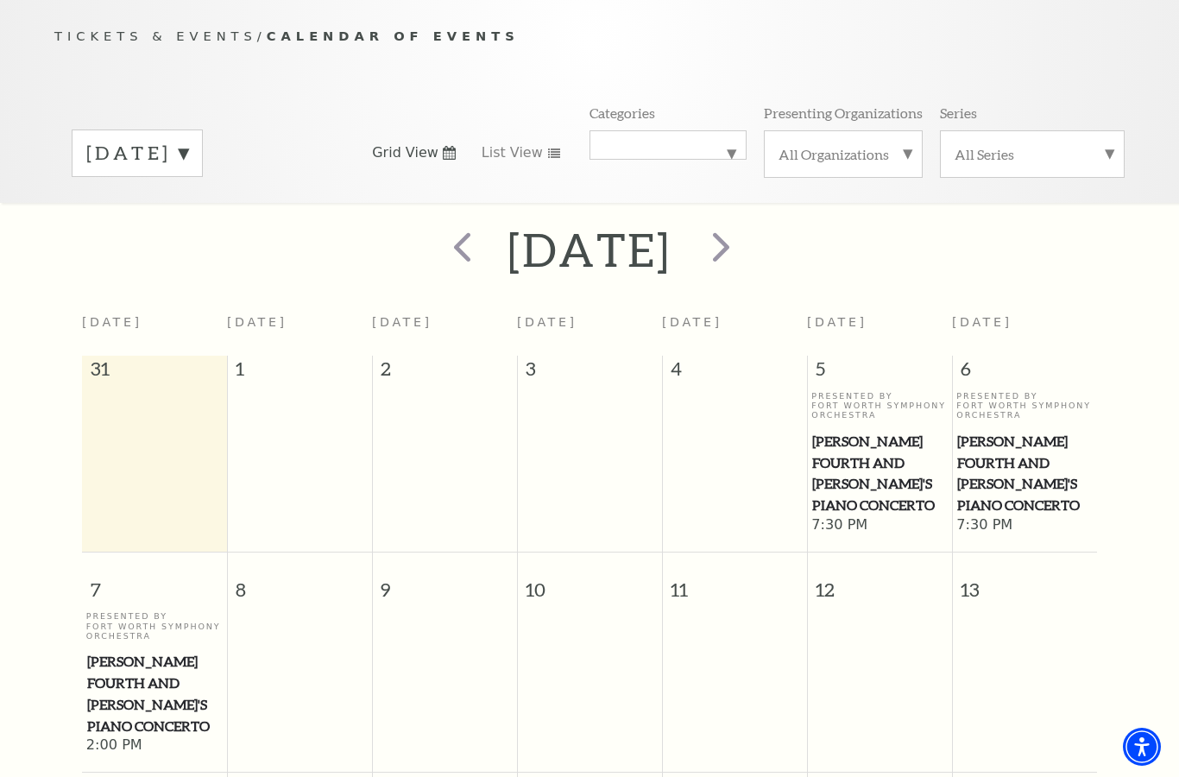
click at [746, 225] on span "next" at bounding box center [720, 246] width 49 height 49
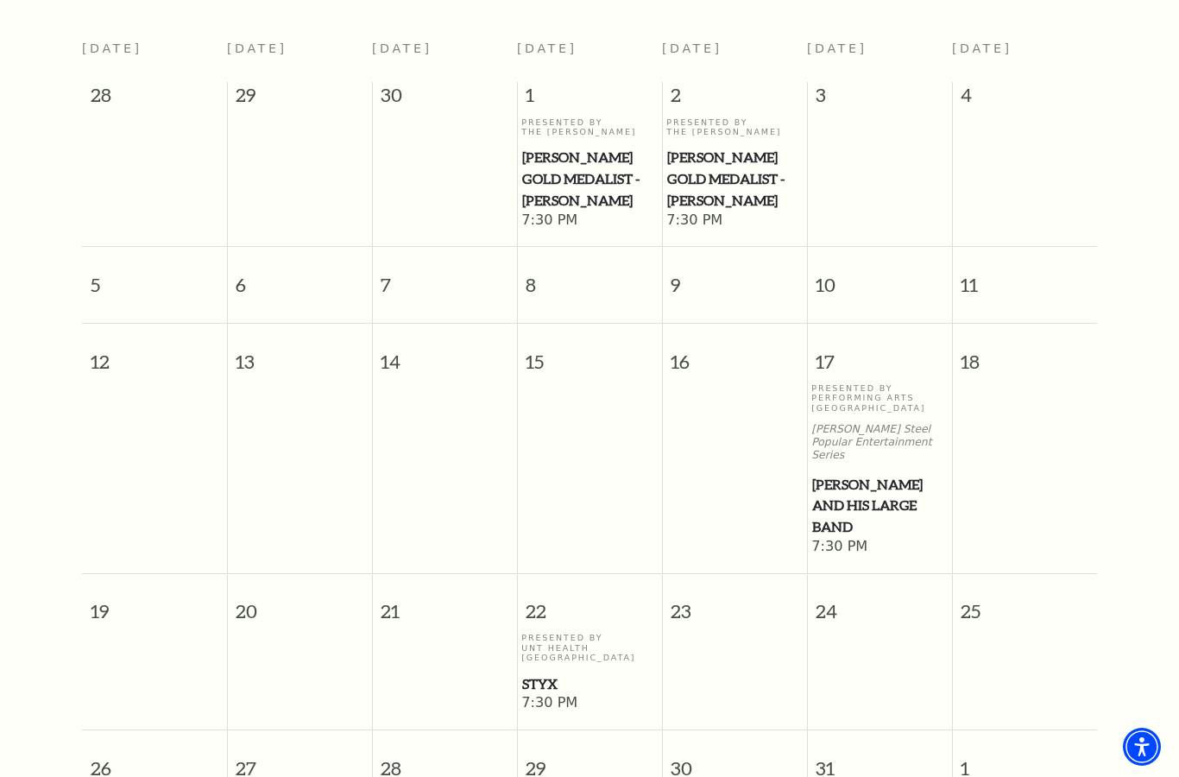
scroll to position [447, 0]
click at [554, 674] on span "Styx" at bounding box center [589, 685] width 135 height 22
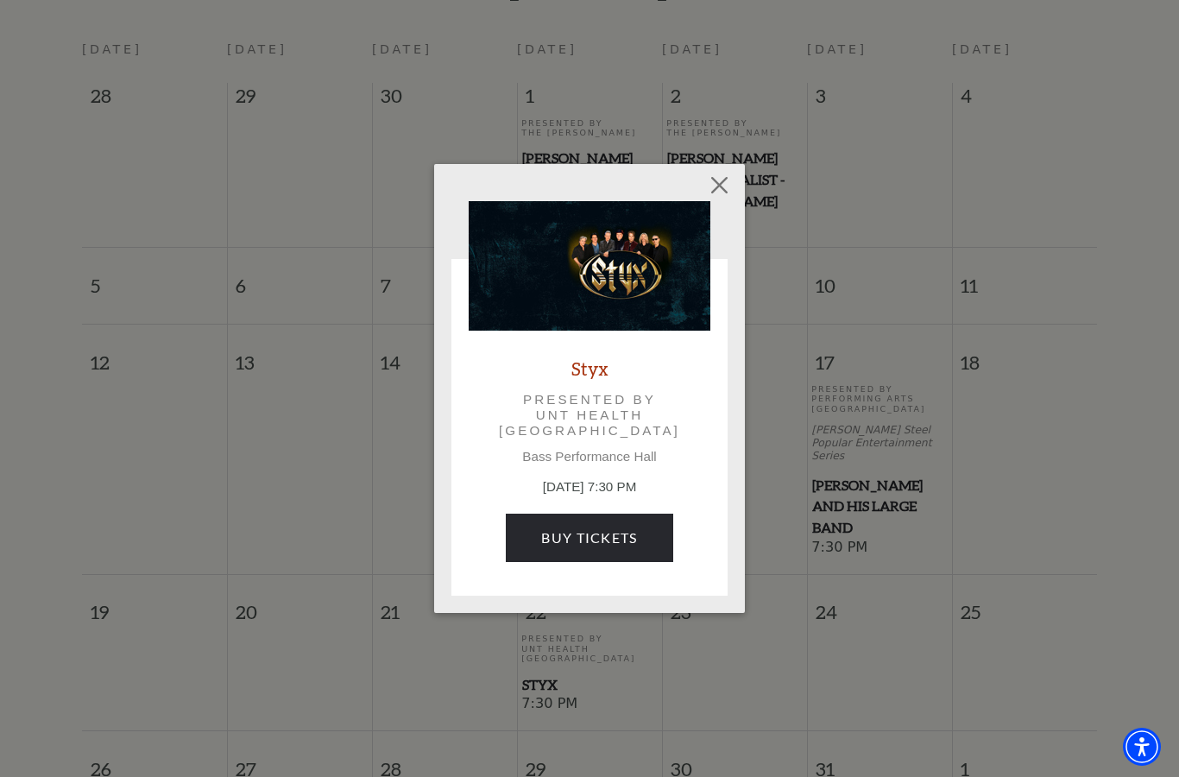
click at [724, 192] on button "Close" at bounding box center [719, 185] width 33 height 33
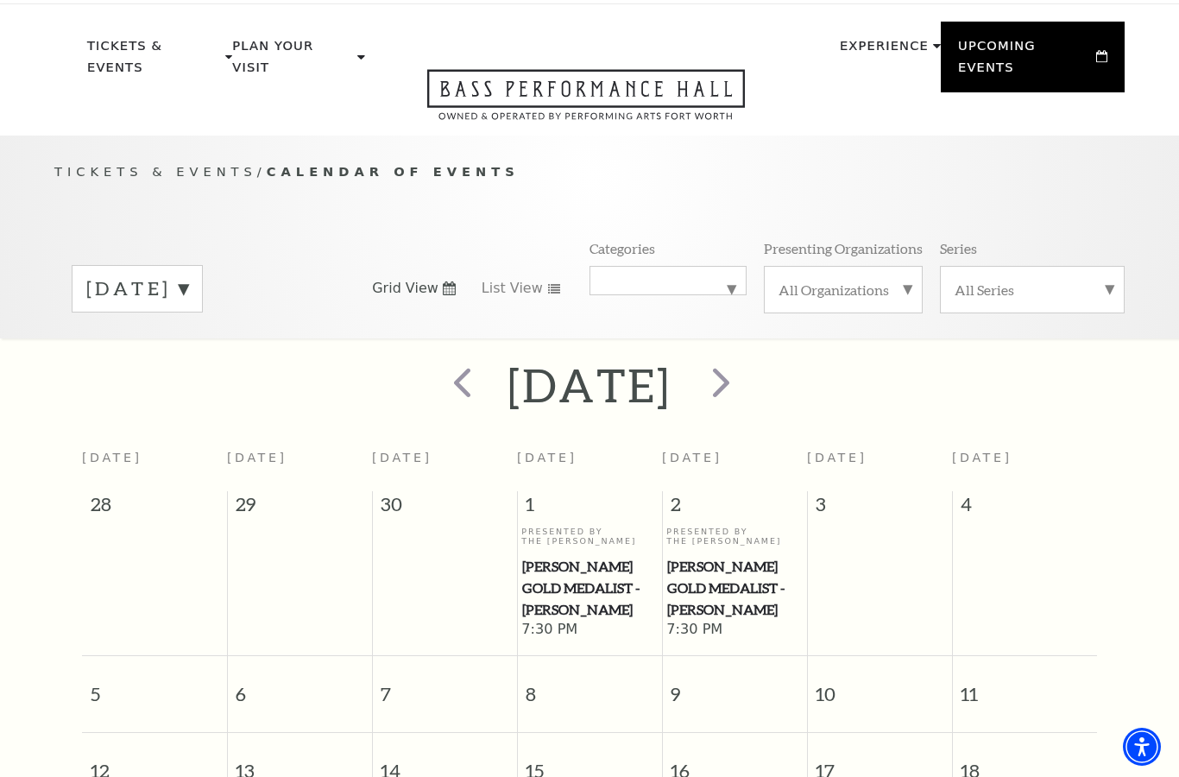
scroll to position [0, 0]
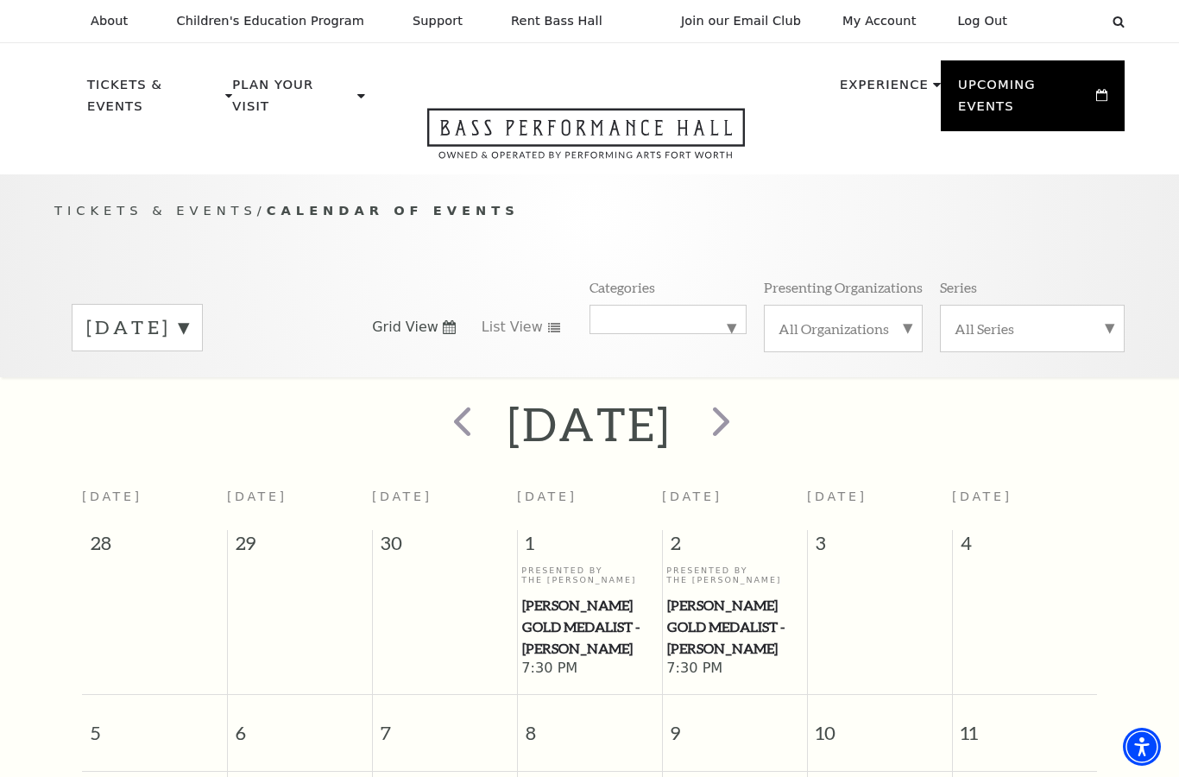
click at [746, 396] on span "next" at bounding box center [720, 420] width 49 height 49
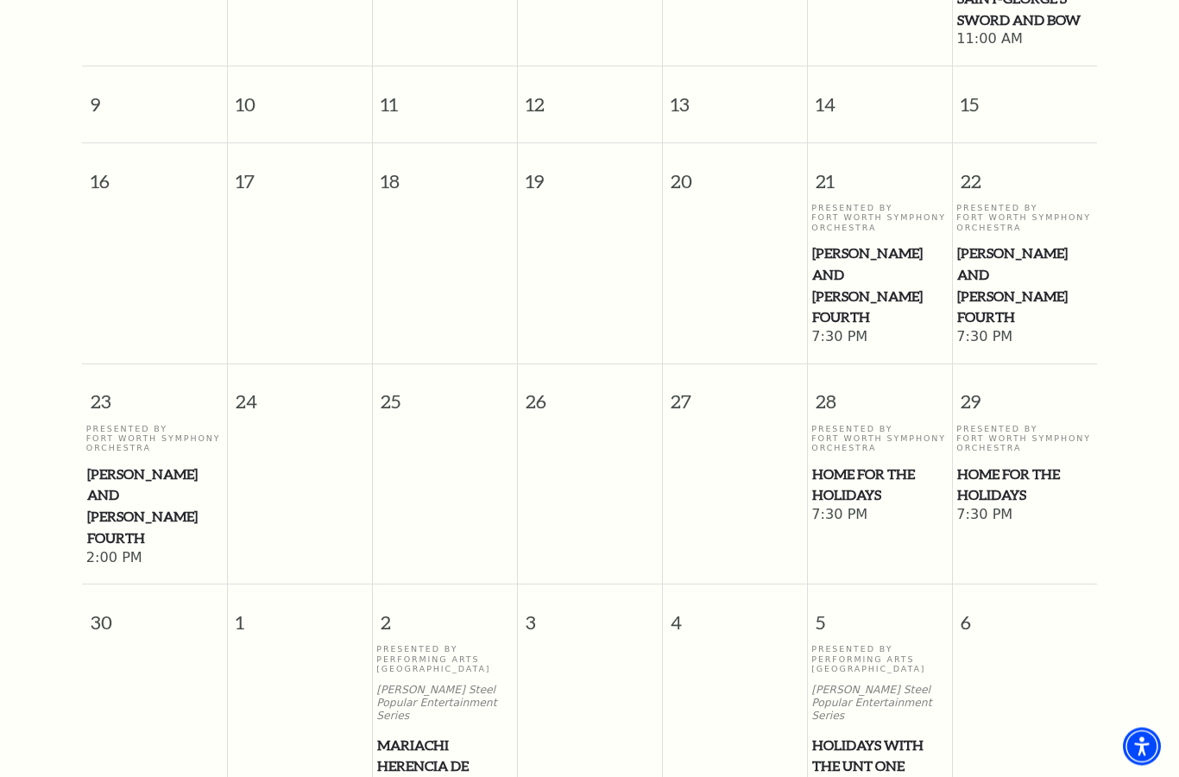
scroll to position [803, 0]
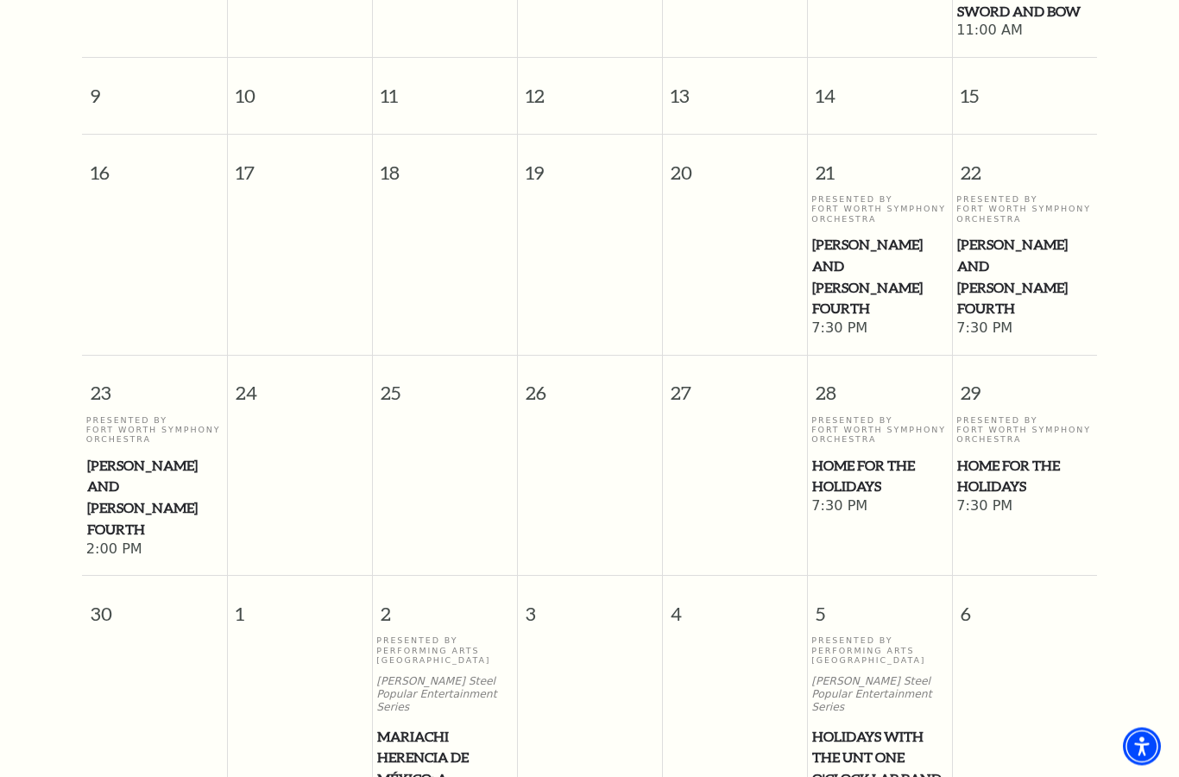
click at [882, 456] on span "Home for the Holidays" at bounding box center [879, 477] width 135 height 42
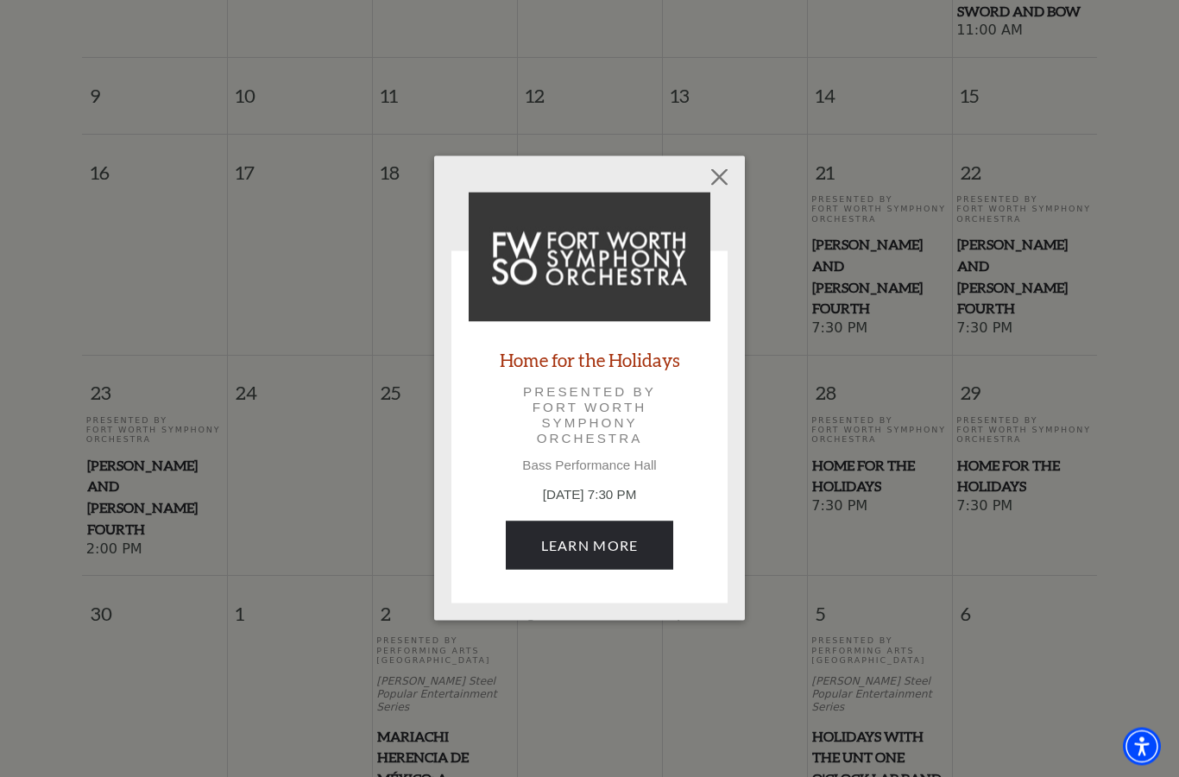
scroll to position [803, 0]
click at [602, 535] on link "Learn More" at bounding box center [590, 545] width 168 height 48
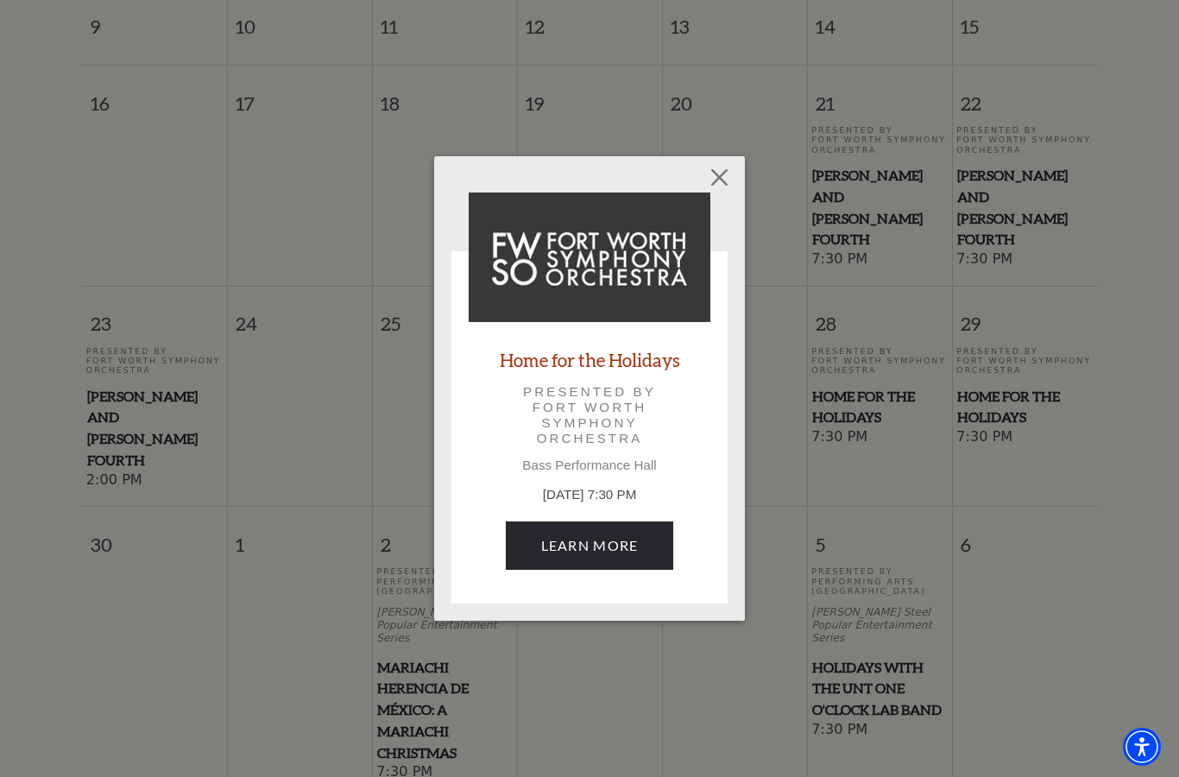
click at [628, 545] on link "Learn More" at bounding box center [590, 545] width 168 height 48
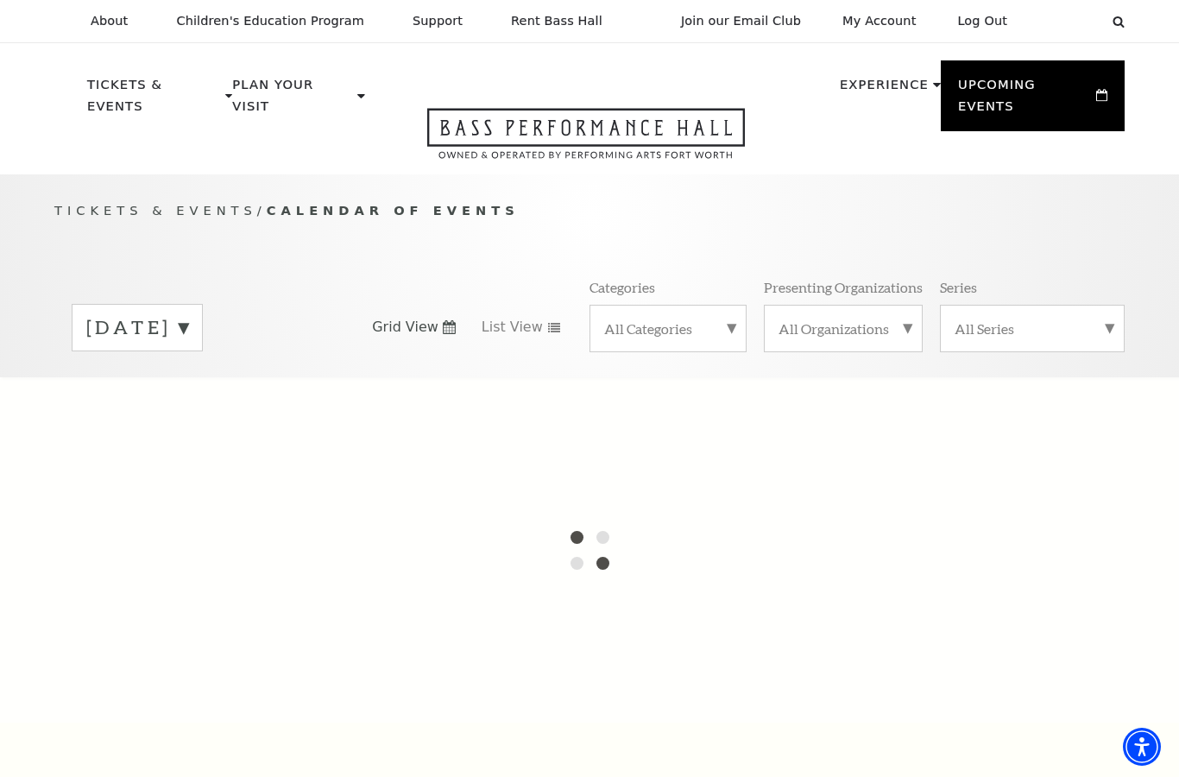
click at [729, 319] on label "All Categories" at bounding box center [668, 328] width 128 height 18
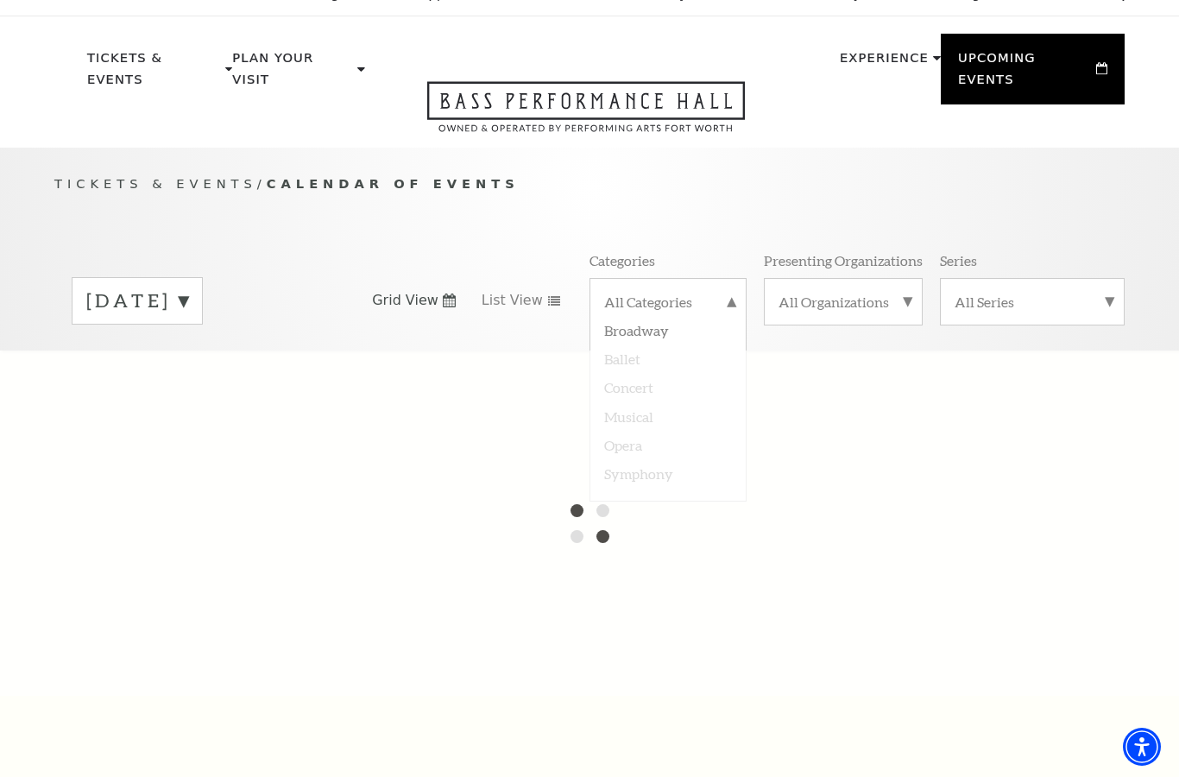
click at [631, 343] on label "Ballet" at bounding box center [668, 357] width 128 height 28
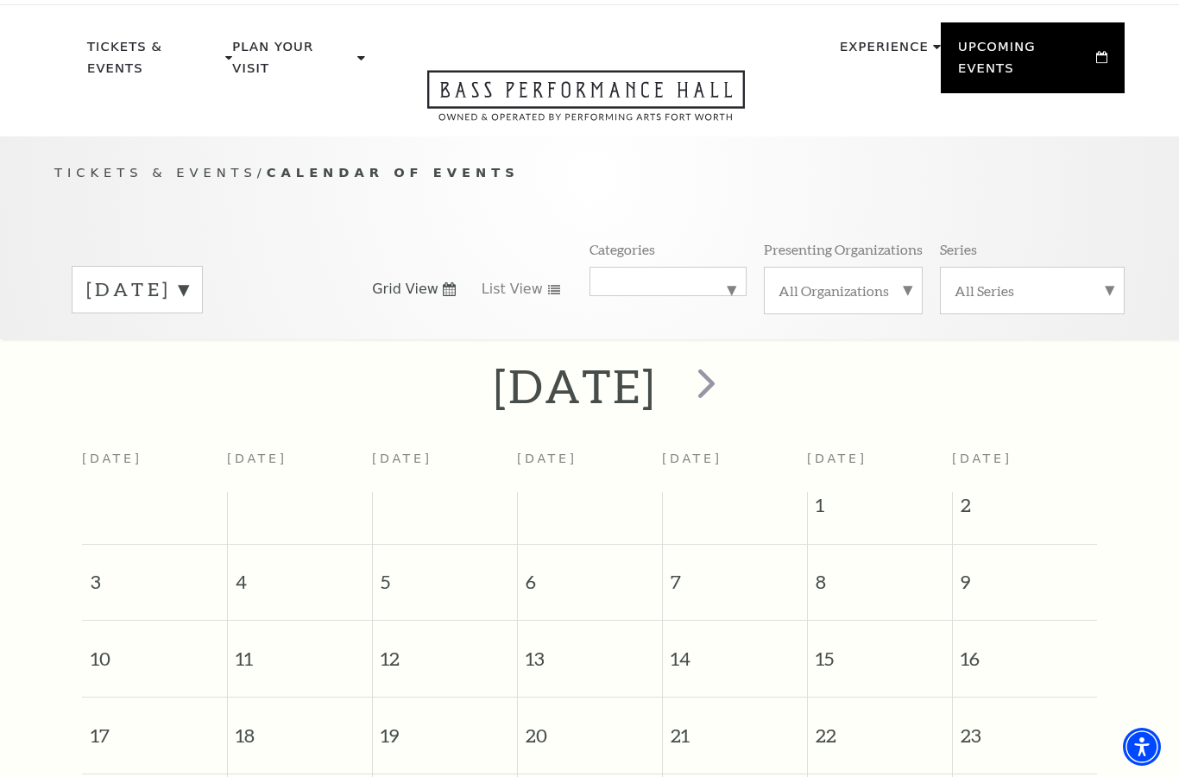
scroll to position [36, 0]
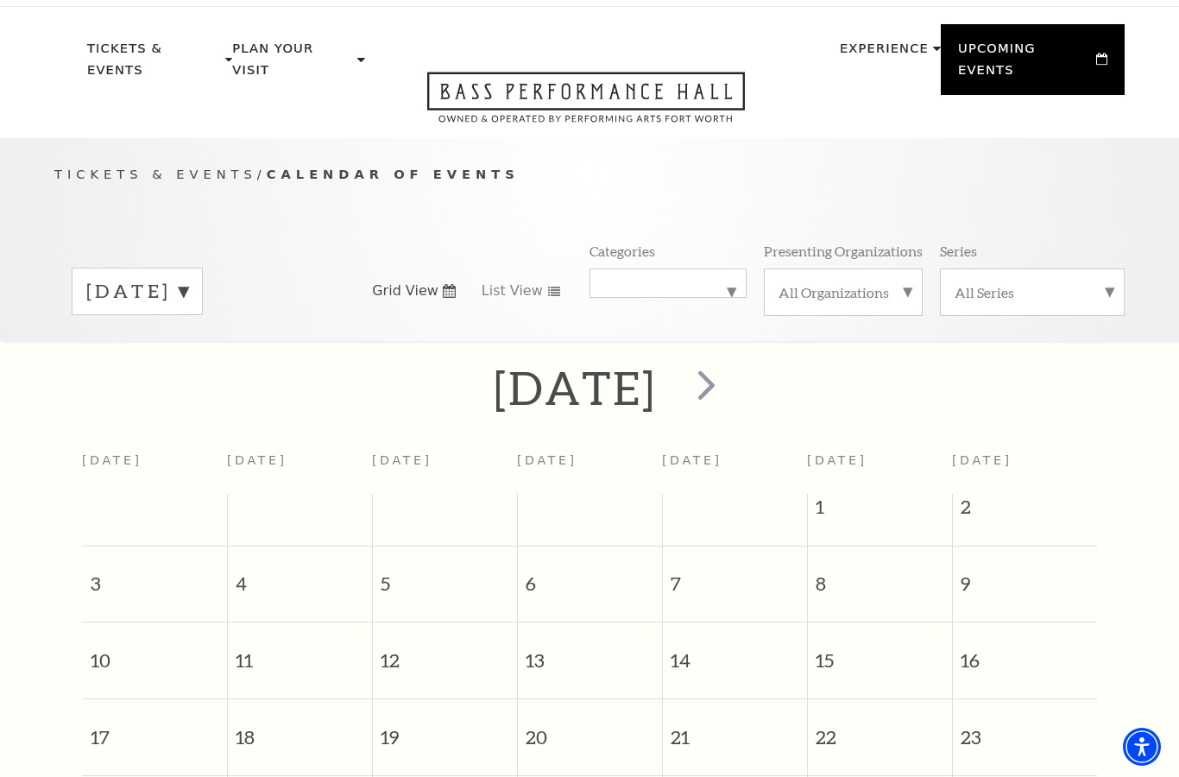
click at [731, 364] on span "next" at bounding box center [706, 384] width 49 height 49
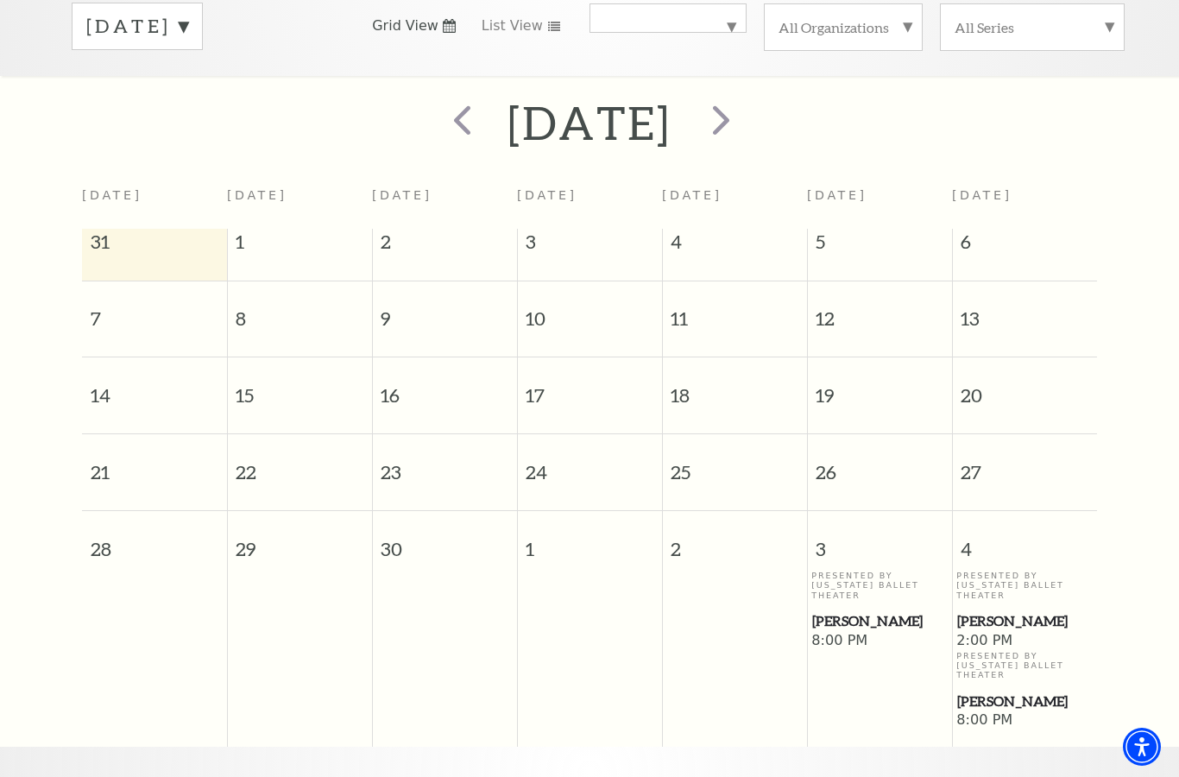
scroll to position [299, 0]
click at [746, 100] on span "next" at bounding box center [720, 121] width 49 height 49
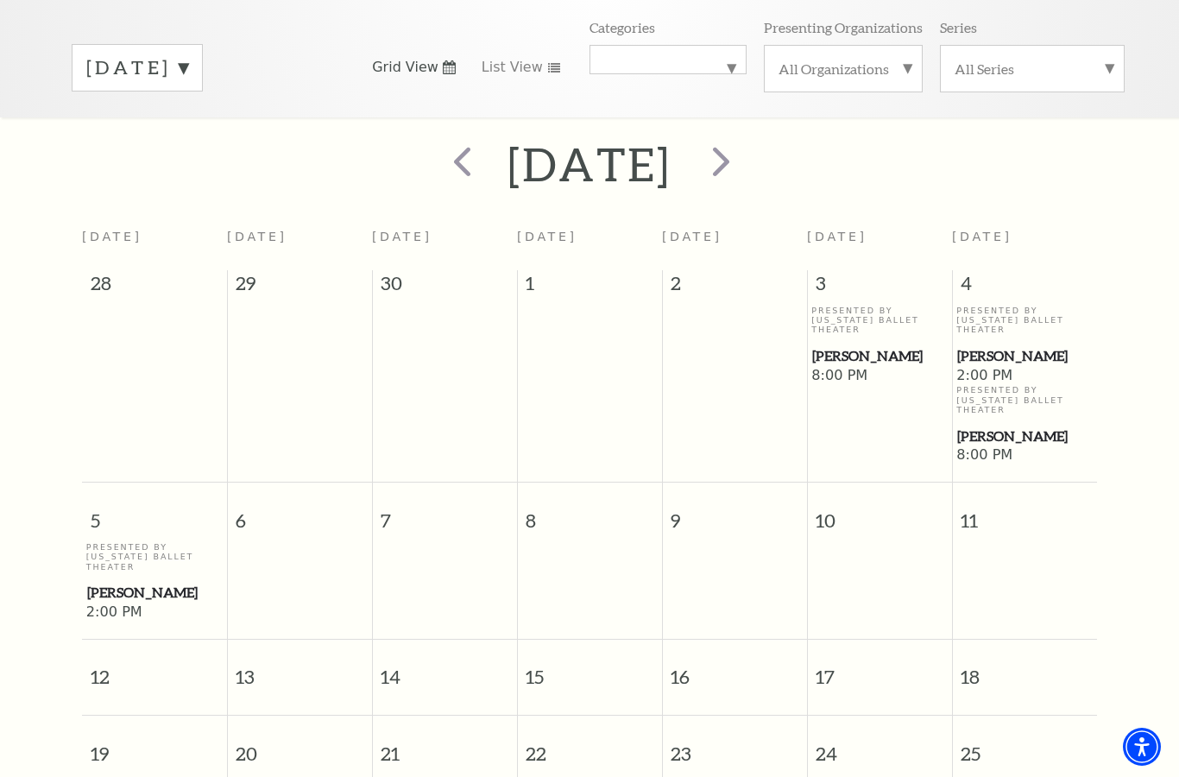
scroll to position [254, 0]
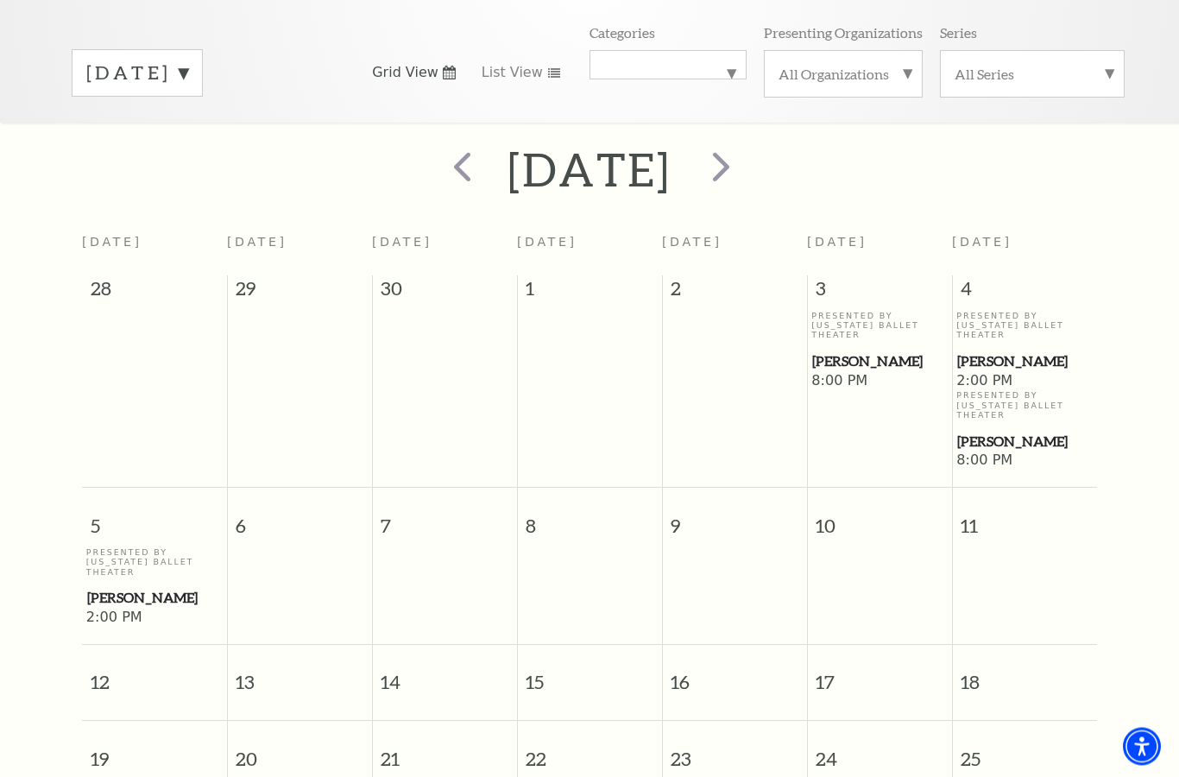
click at [746, 146] on span "next" at bounding box center [720, 166] width 49 height 49
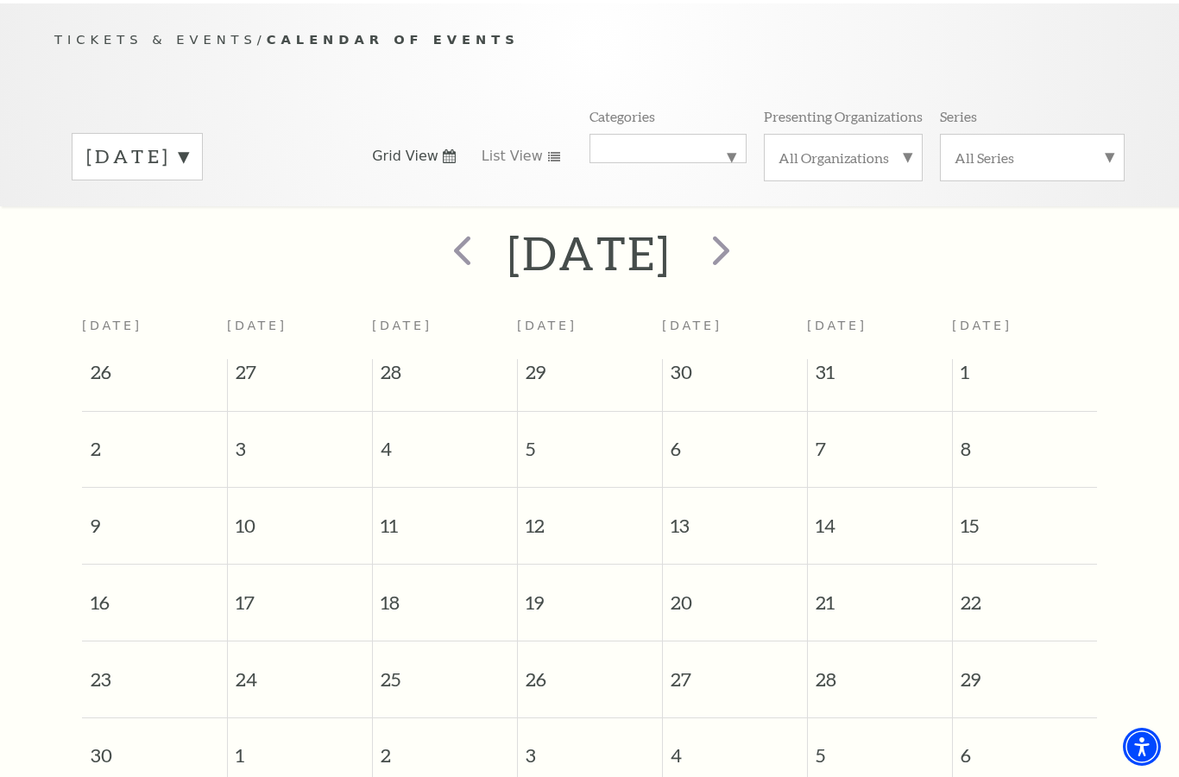
scroll to position [152, 0]
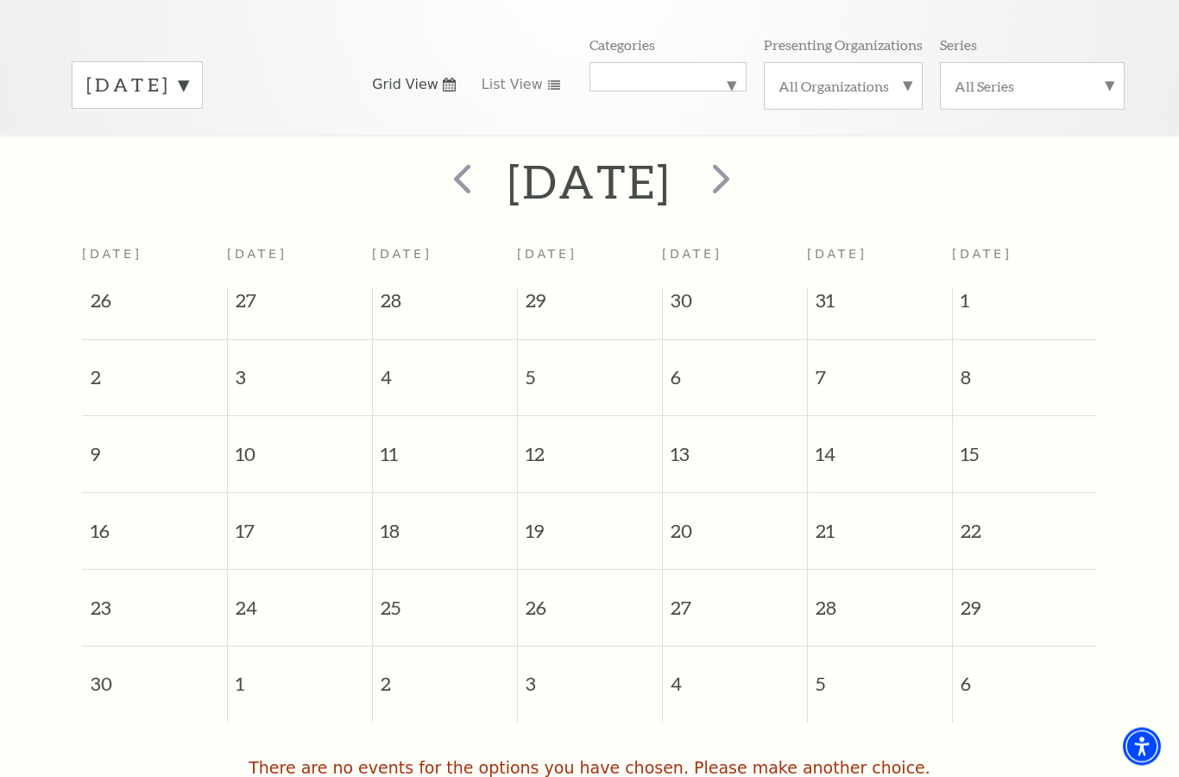
click at [746, 162] on span "next" at bounding box center [720, 178] width 49 height 49
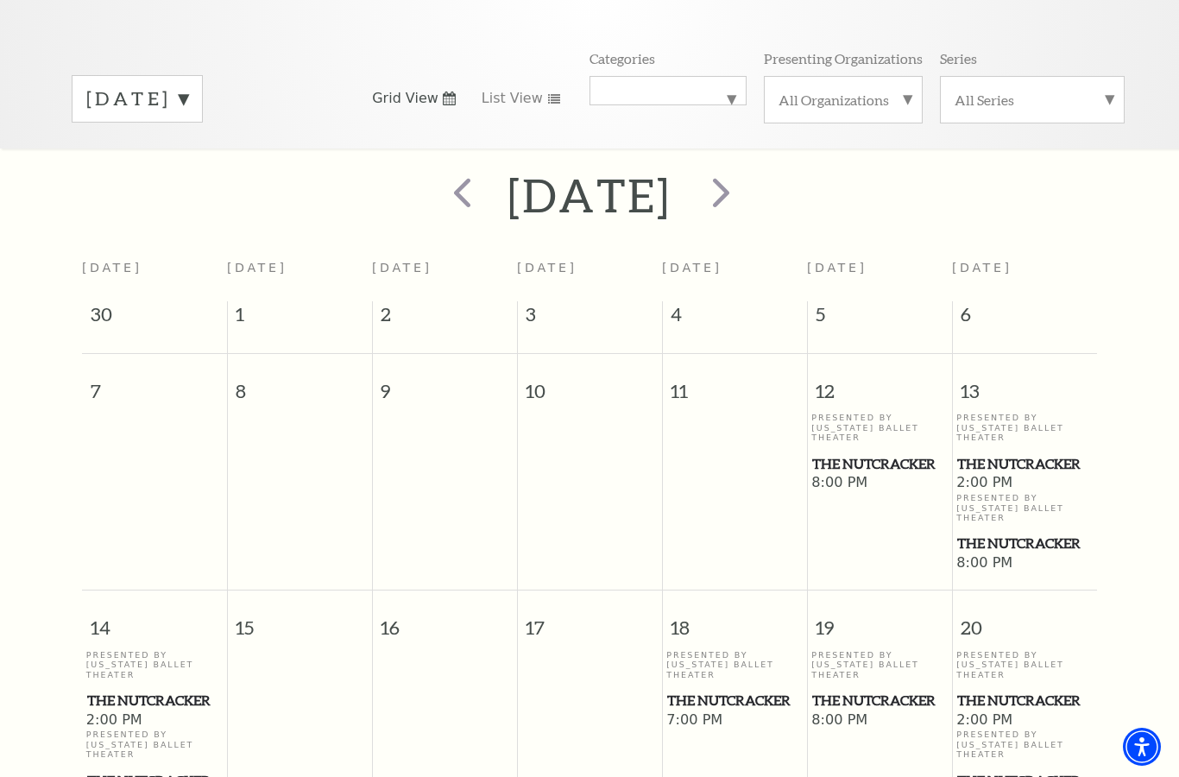
scroll to position [227, 0]
click at [549, 96] on use at bounding box center [554, 100] width 12 height 9
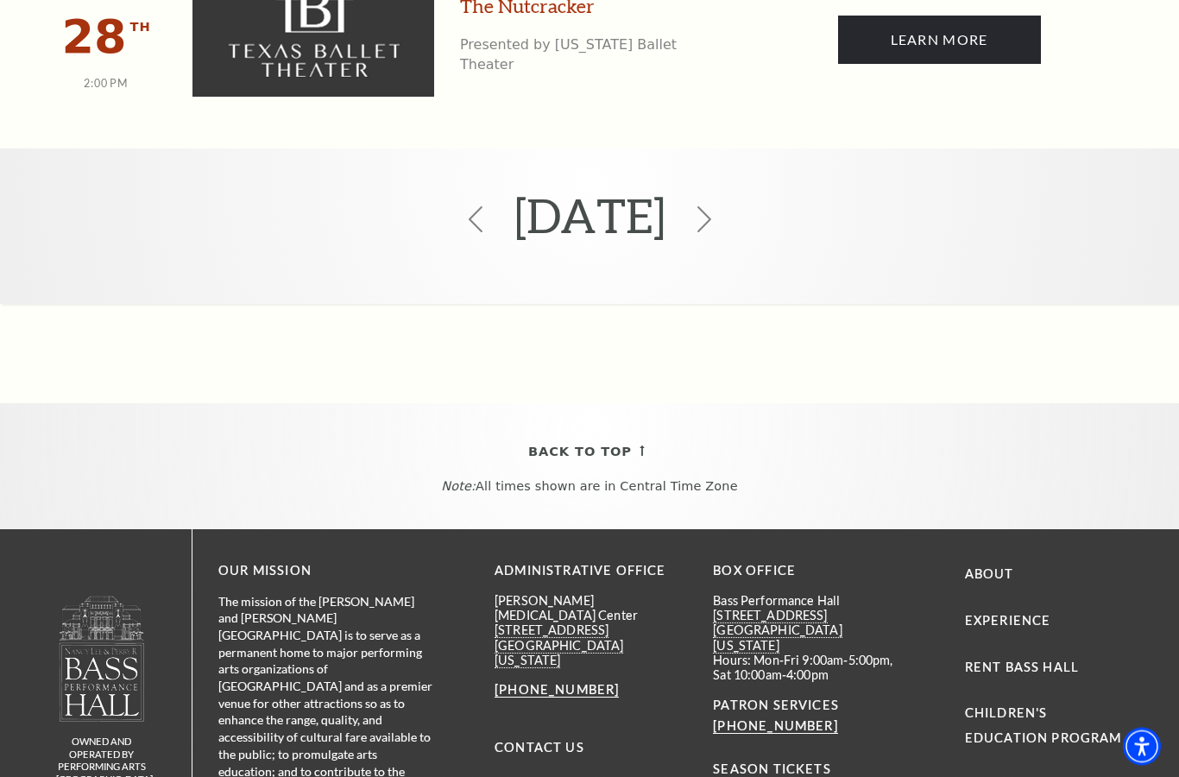
scroll to position [3567, 0]
click at [717, 206] on icon at bounding box center [704, 219] width 26 height 26
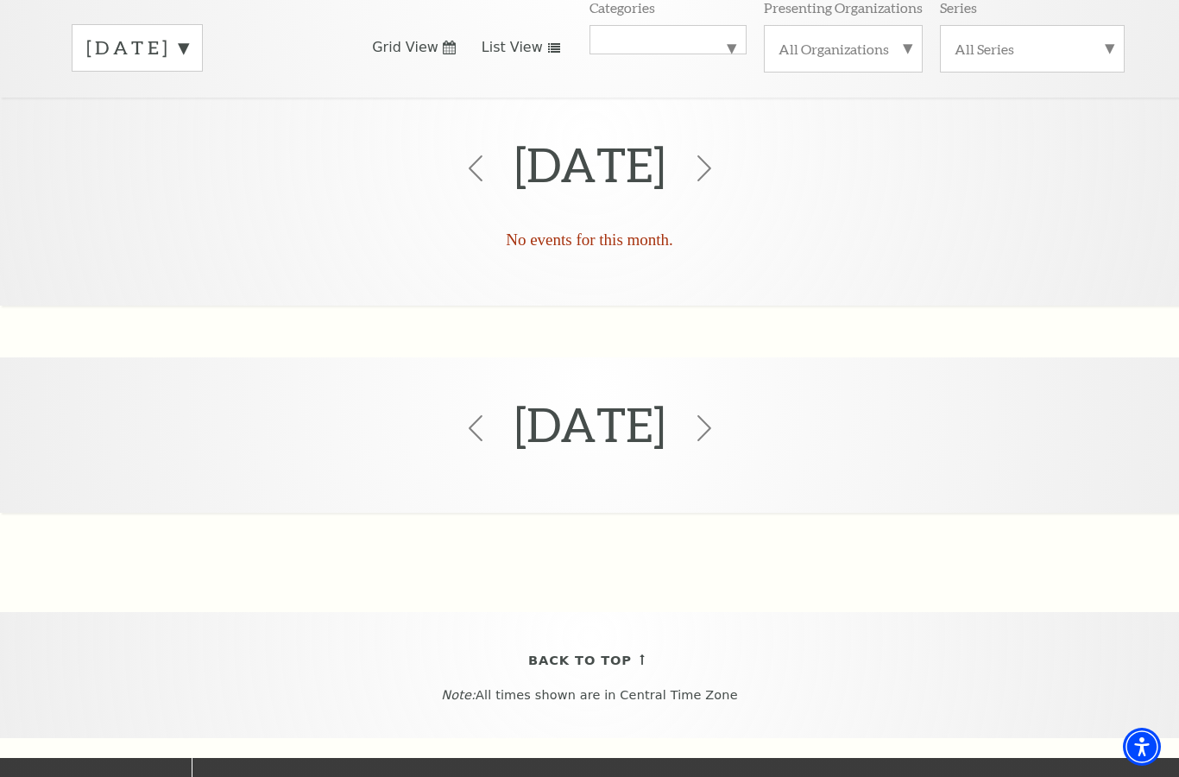
scroll to position [279, 0]
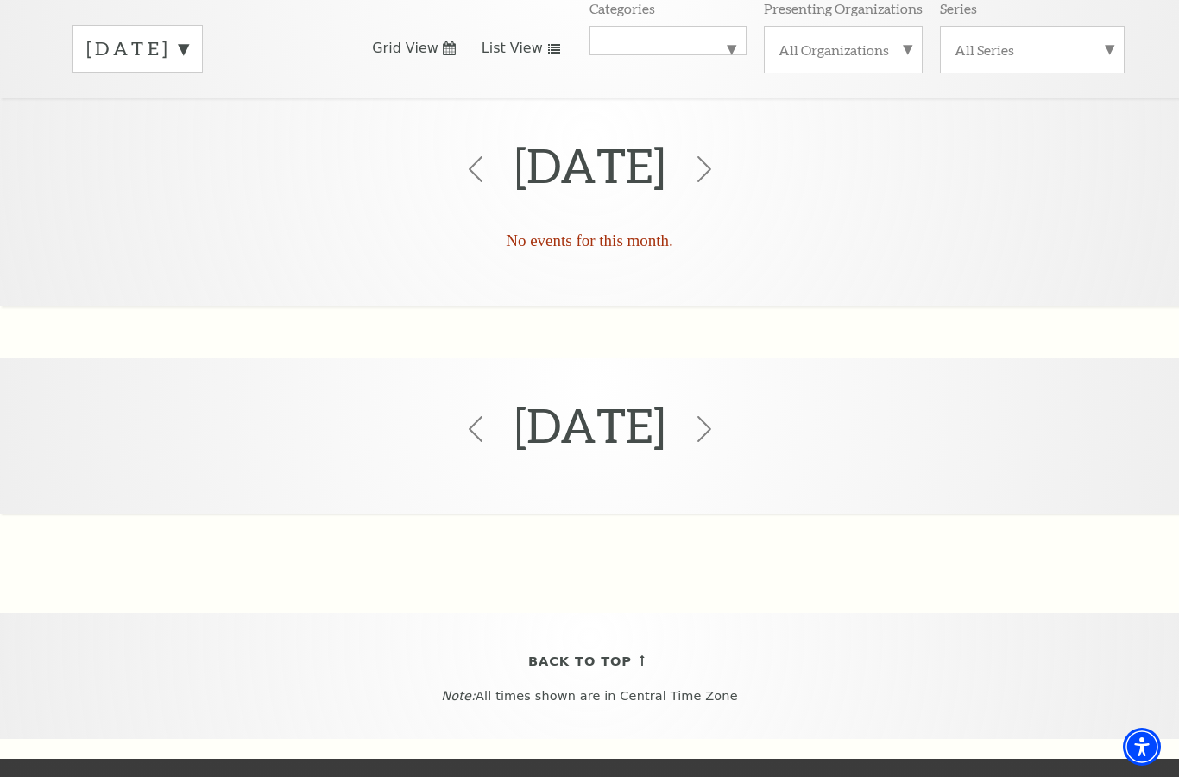
click at [717, 156] on icon at bounding box center [704, 169] width 26 height 26
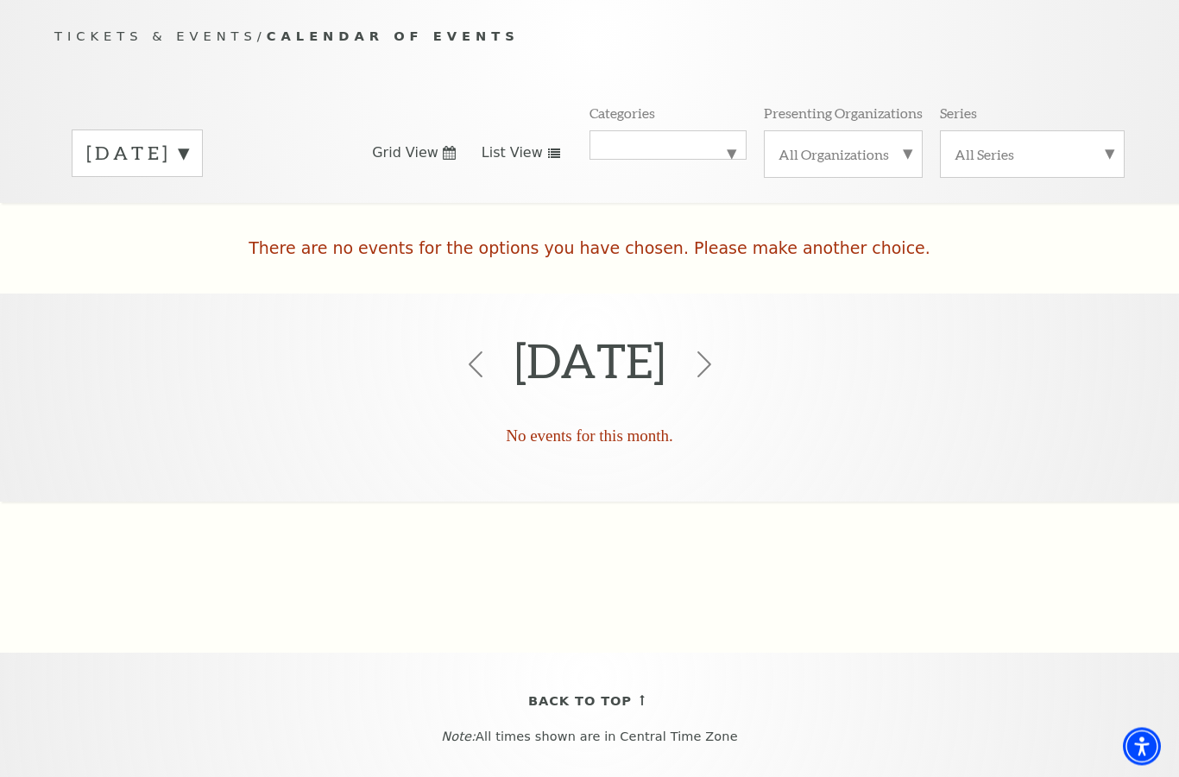
scroll to position [152, 0]
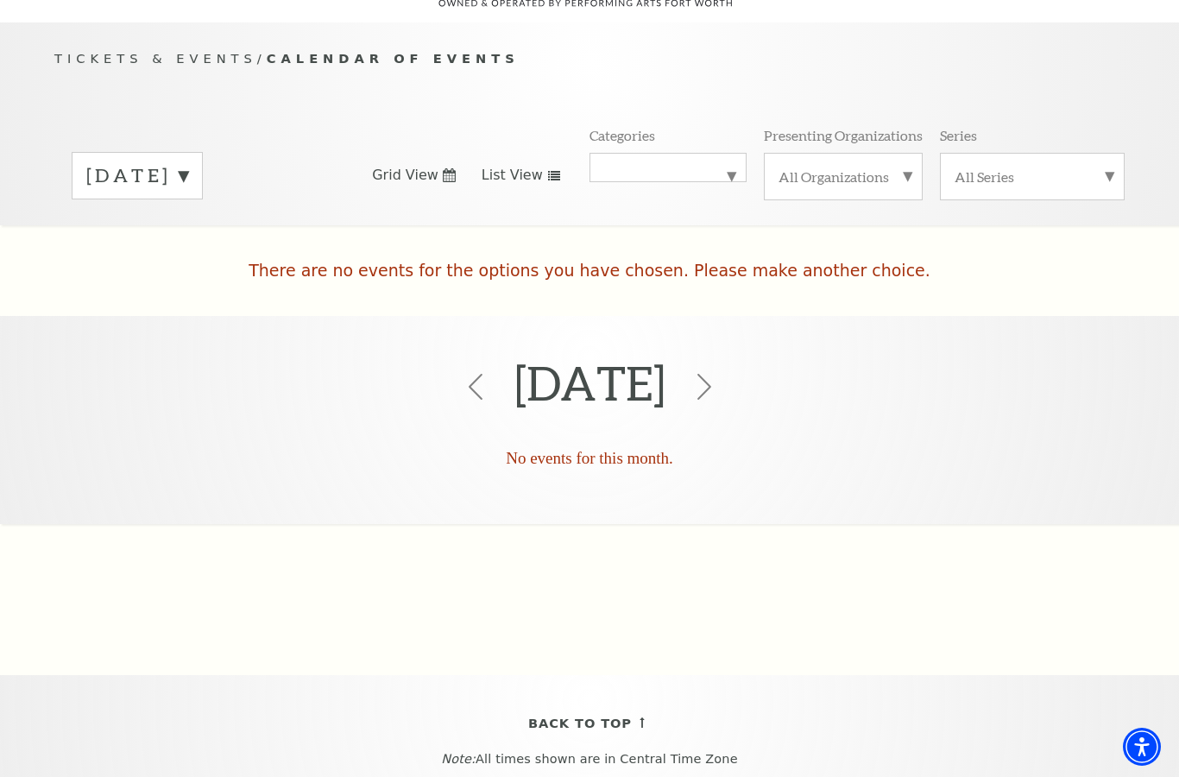
click at [730, 167] on label "Ballet" at bounding box center [668, 167] width 128 height 0
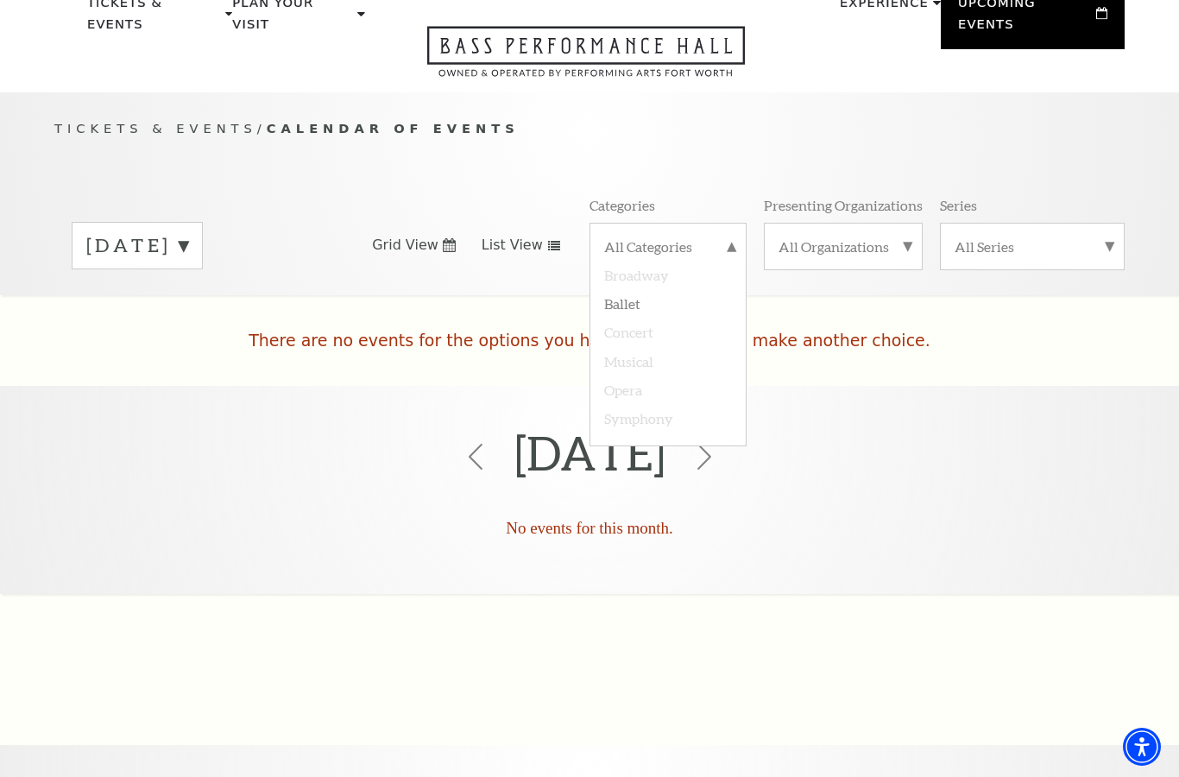
scroll to position [81, 0]
click at [666, 261] on label "Broadway" at bounding box center [668, 275] width 128 height 28
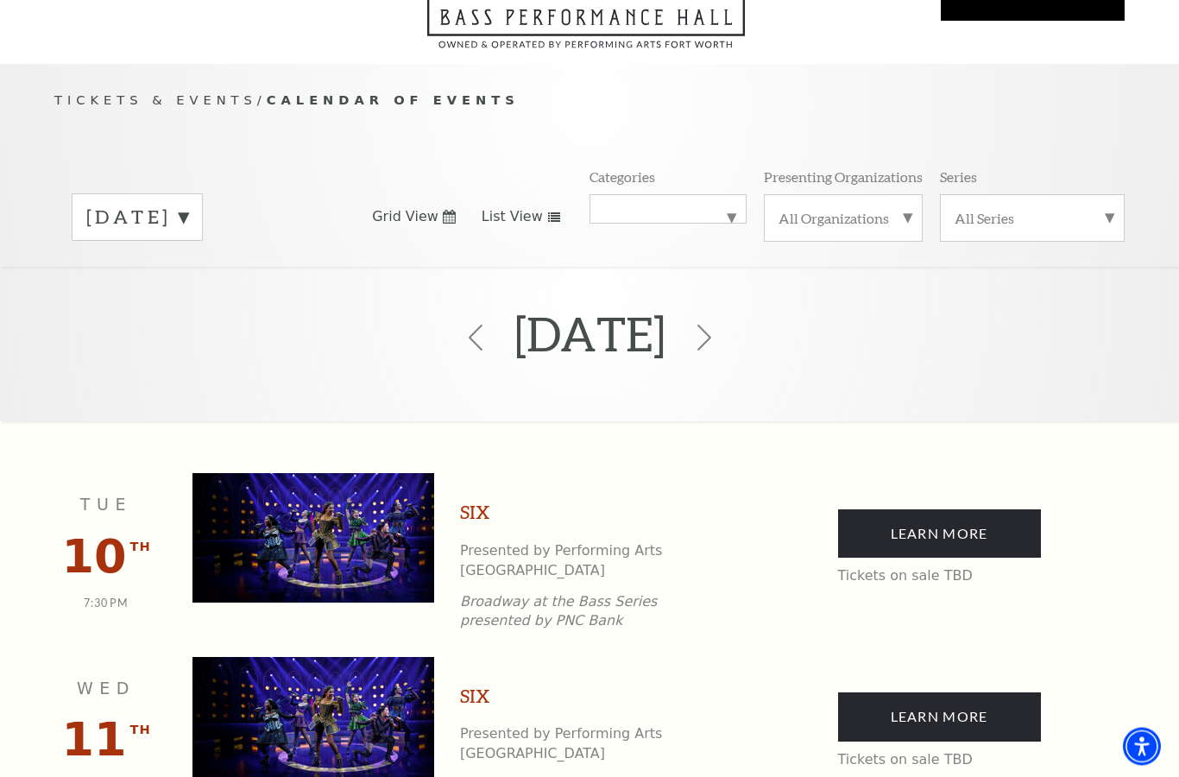
scroll to position [0, 0]
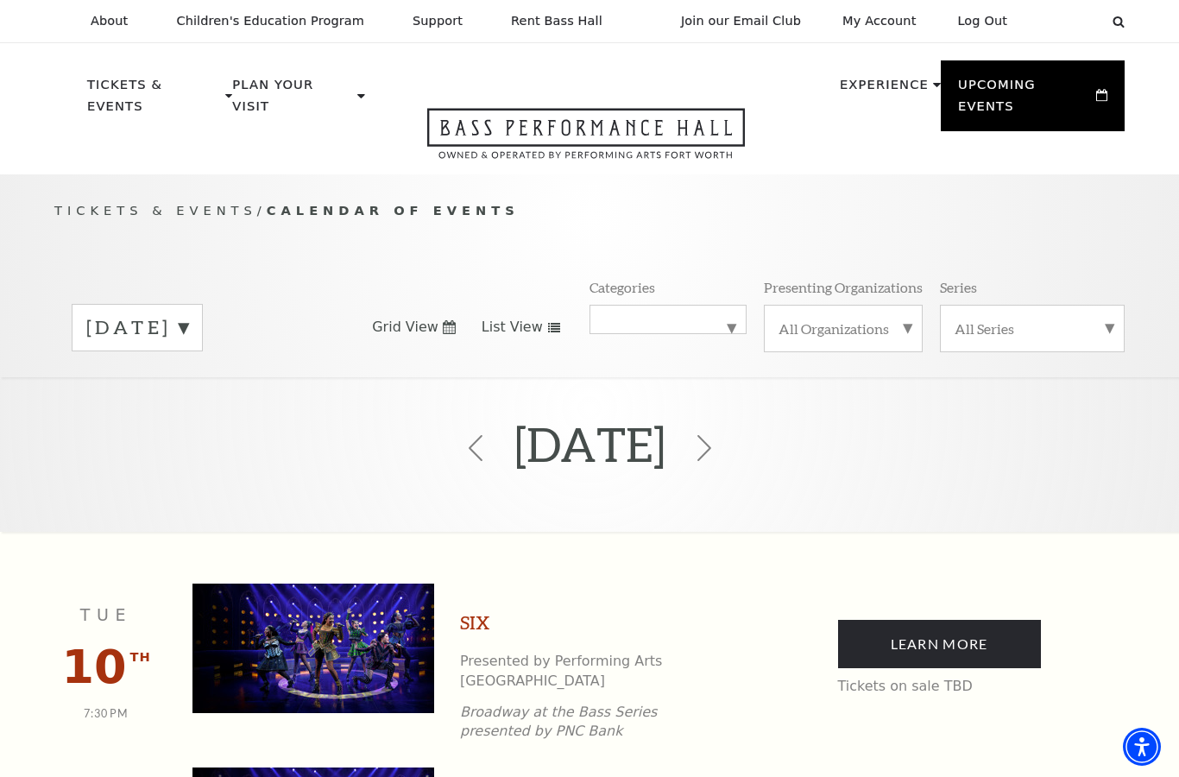
click at [188, 314] on label "[DATE]" at bounding box center [137, 327] width 102 height 27
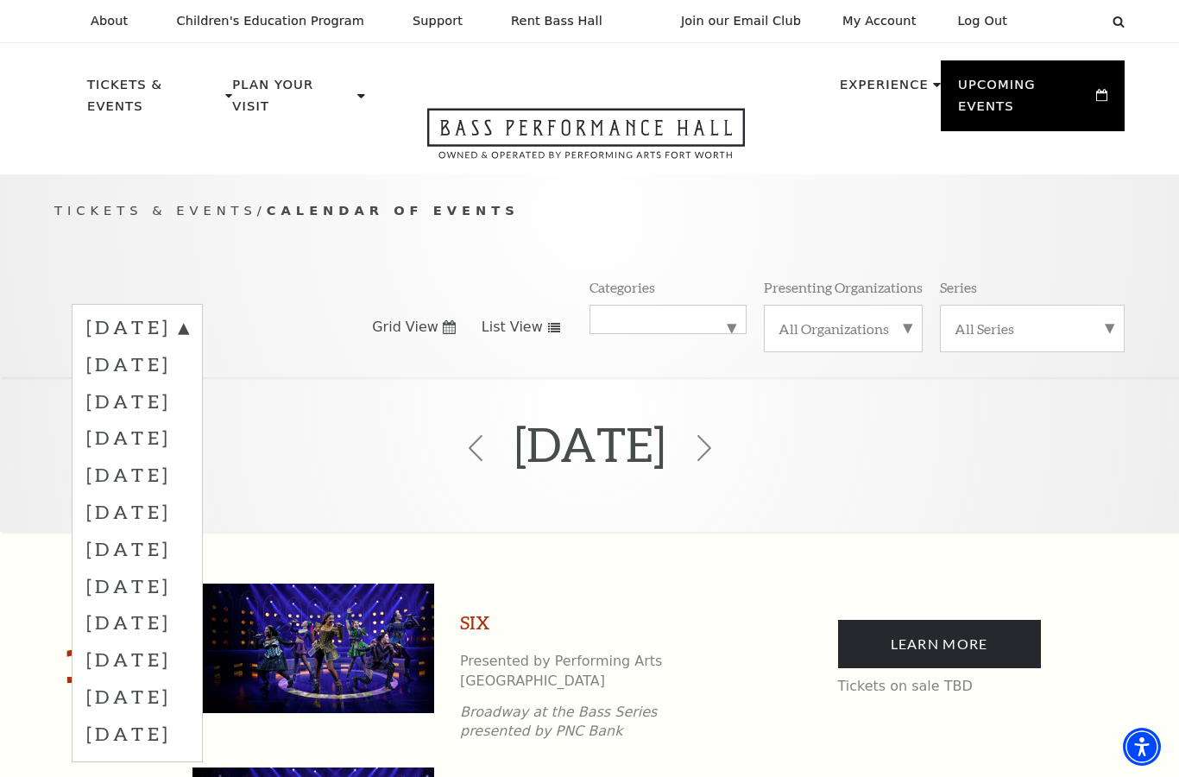
click at [188, 351] on label "[DATE]" at bounding box center [137, 363] width 102 height 37
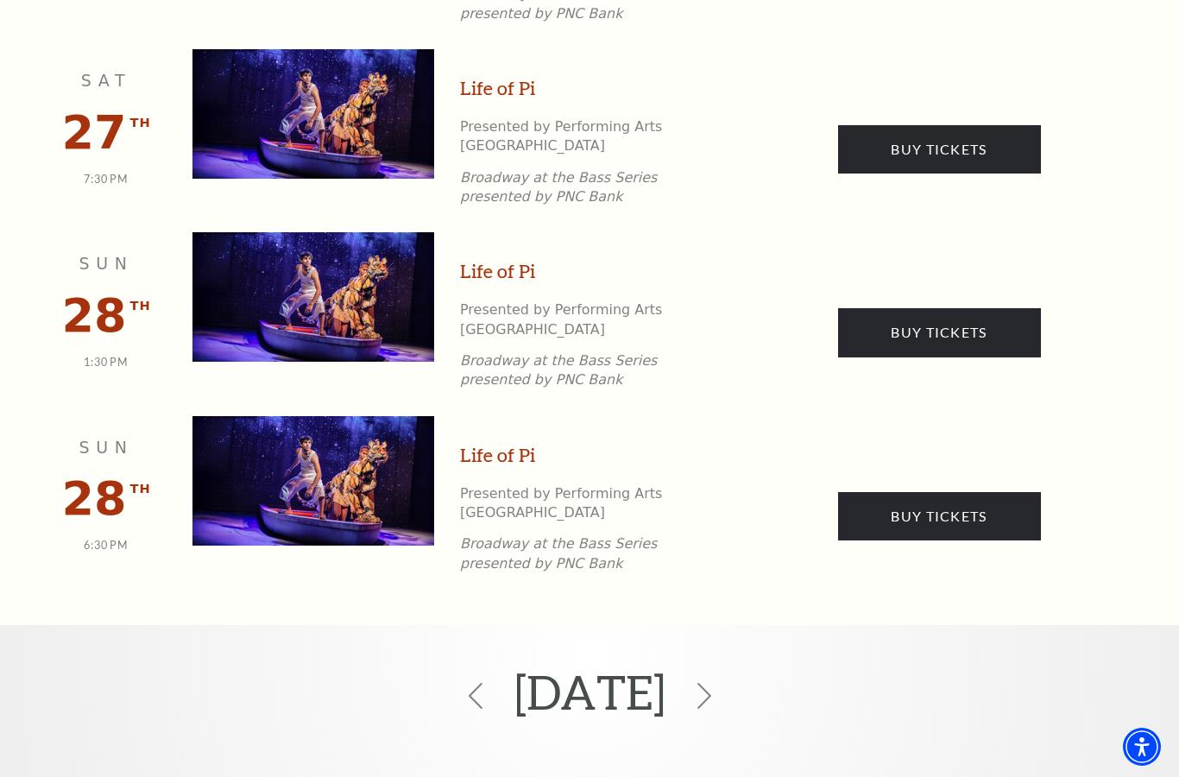
scroll to position [1472, 0]
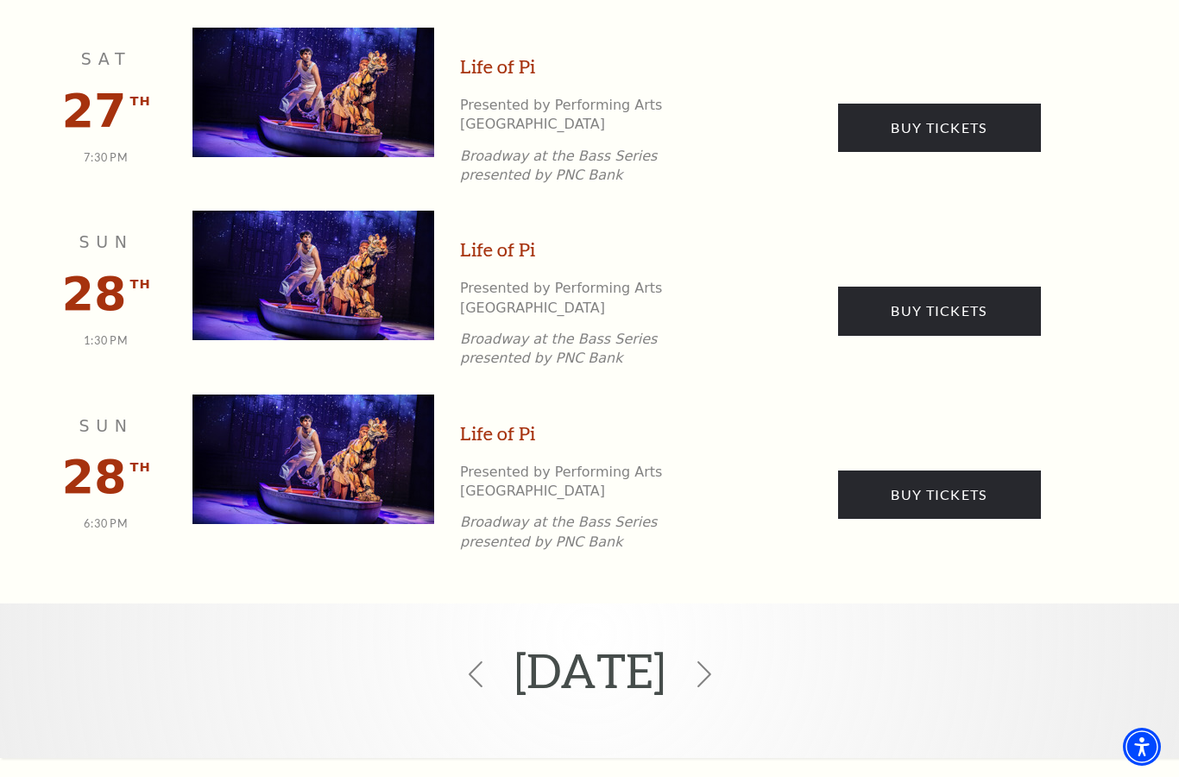
click at [717, 661] on icon at bounding box center [704, 674] width 26 height 26
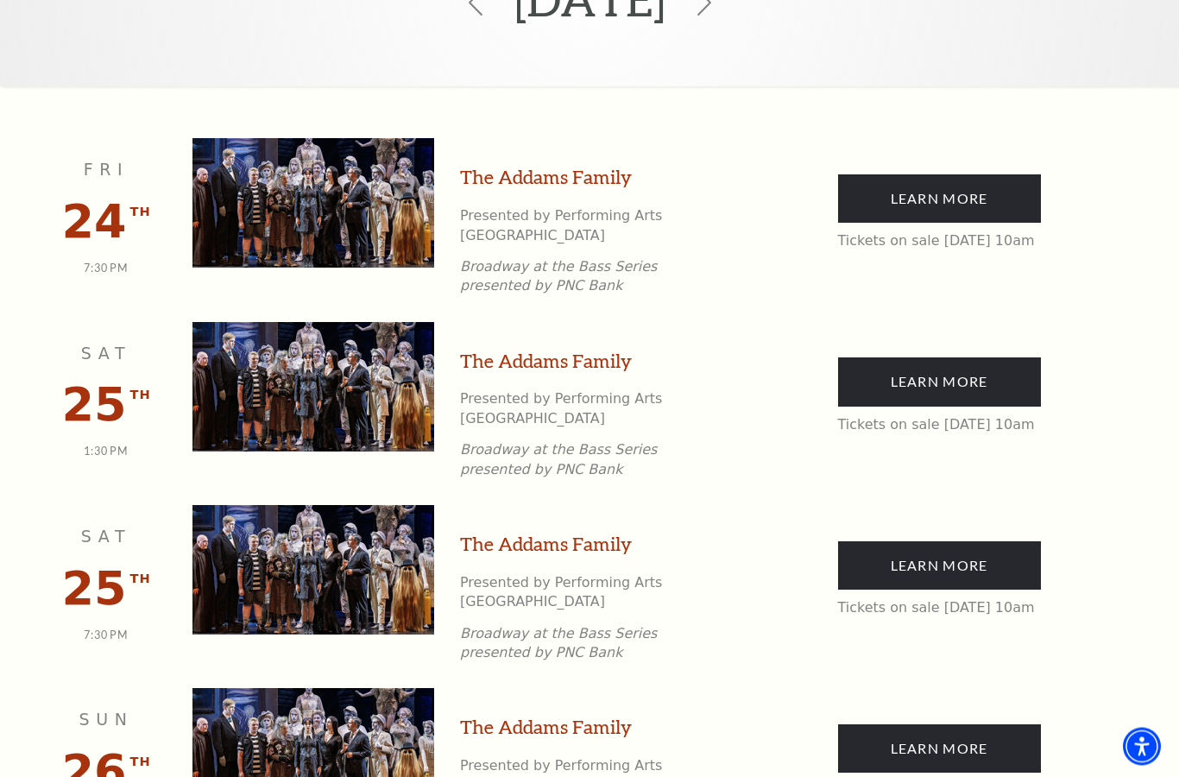
scroll to position [445, 0]
